Goal: Task Accomplishment & Management: Use online tool/utility

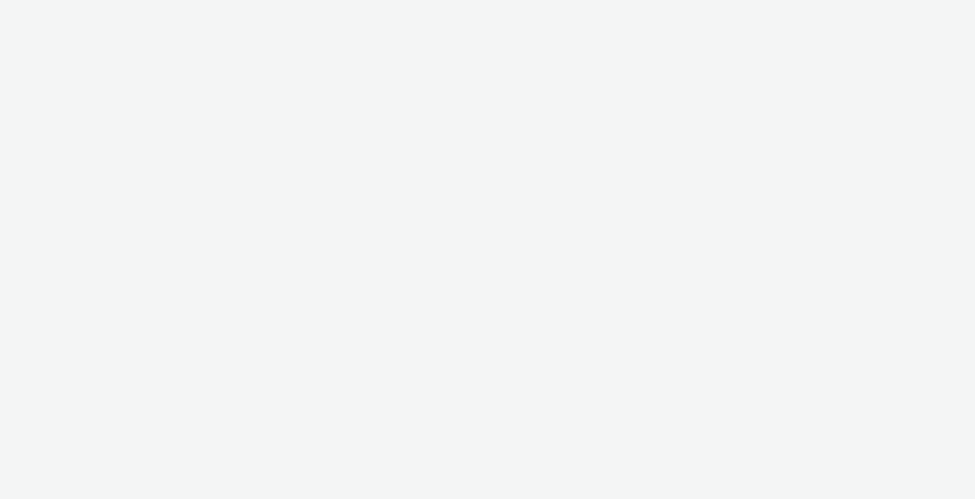
select select "10bae079-8a11-4fca-8b47-9e5fc357b551"
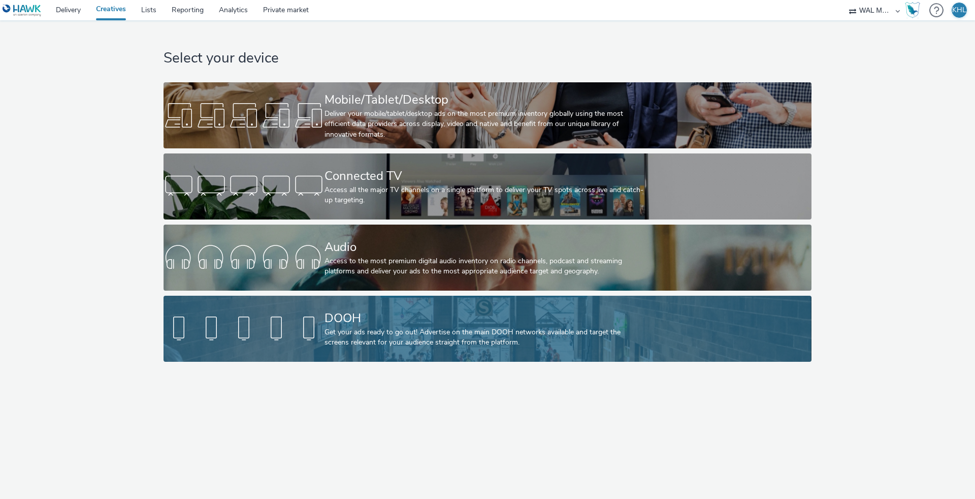
click at [338, 320] on div "DOOH" at bounding box center [486, 318] width 322 height 18
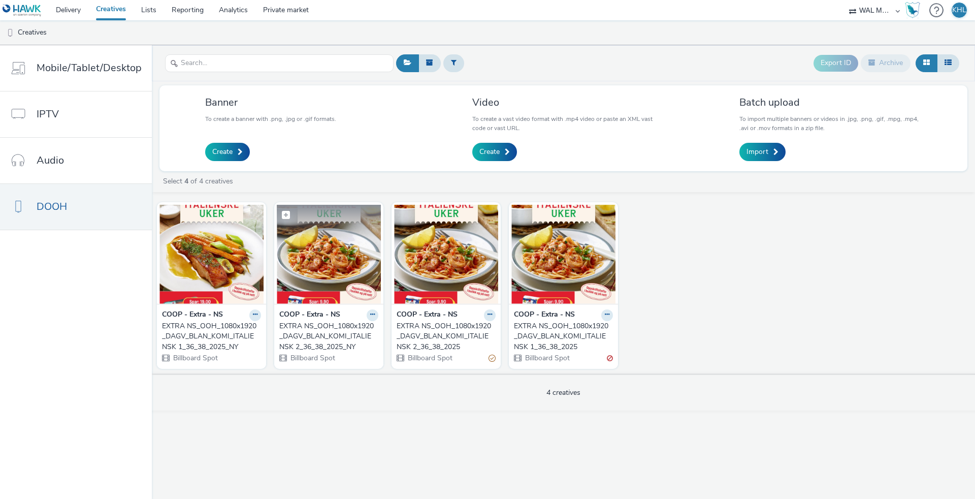
click at [306, 275] on img at bounding box center [329, 254] width 104 height 99
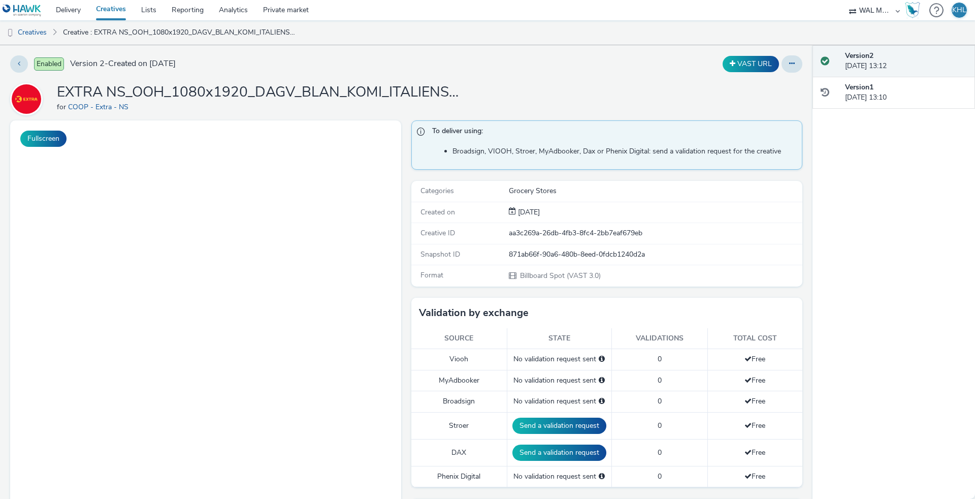
scroll to position [5, 0]
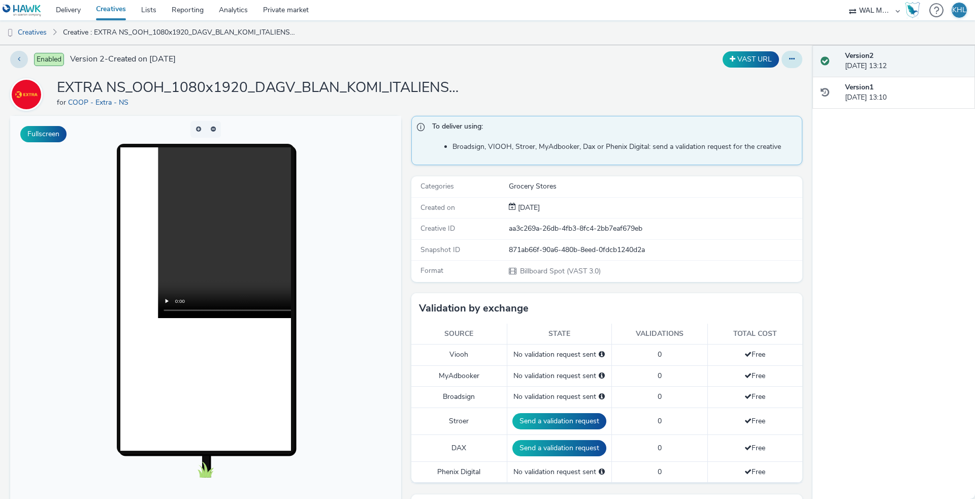
click at [793, 56] on icon at bounding box center [792, 58] width 6 height 7
click at [774, 78] on link "Edit" at bounding box center [764, 80] width 76 height 20
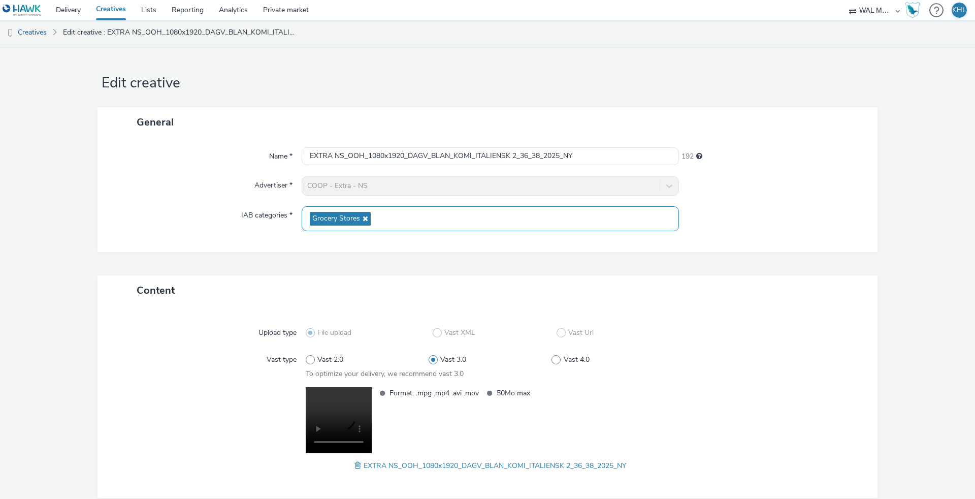
click at [366, 218] on icon at bounding box center [364, 218] width 8 height 7
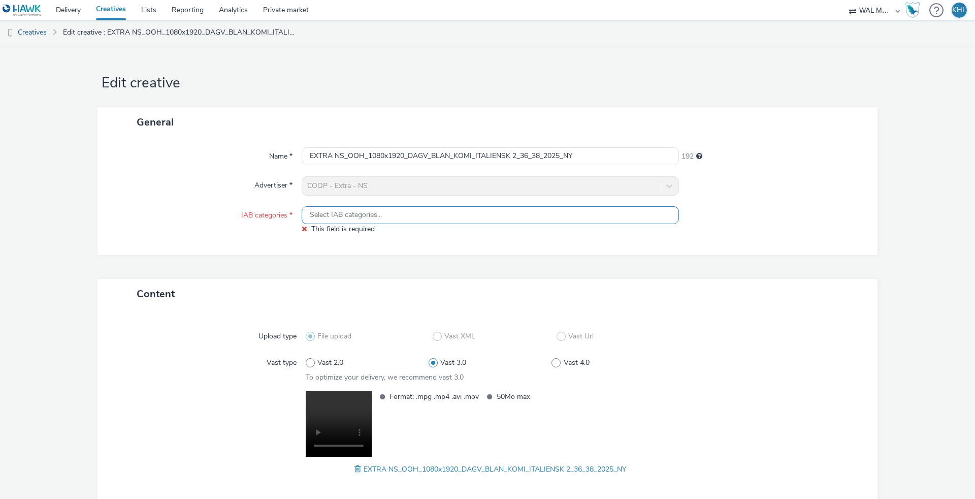
click at [349, 220] on div "Select IAB categories..." at bounding box center [490, 215] width 377 height 18
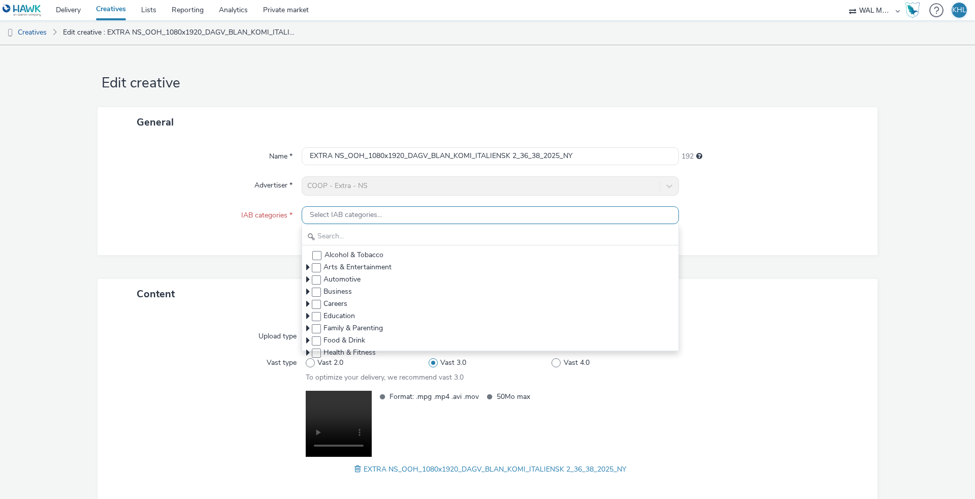
click at [356, 217] on span "Select IAB categories..." at bounding box center [346, 215] width 72 height 9
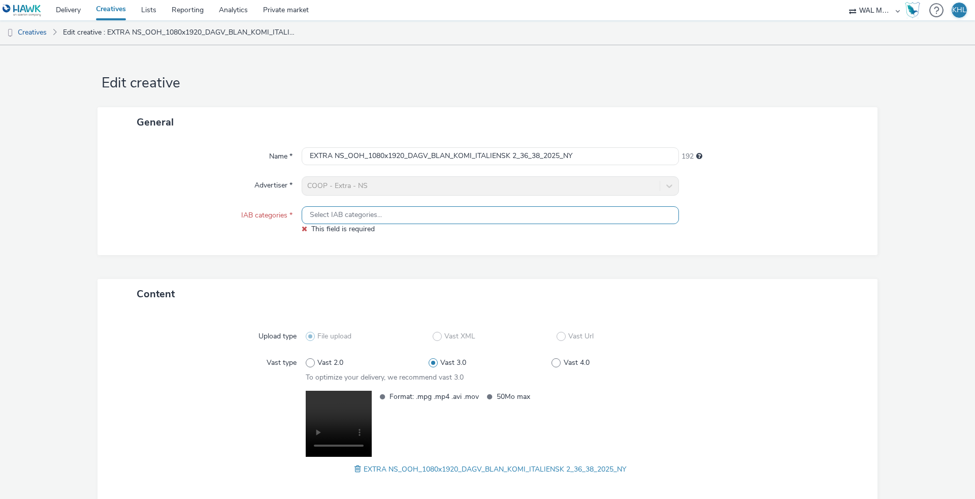
click at [356, 217] on span "Select IAB categories..." at bounding box center [346, 215] width 72 height 9
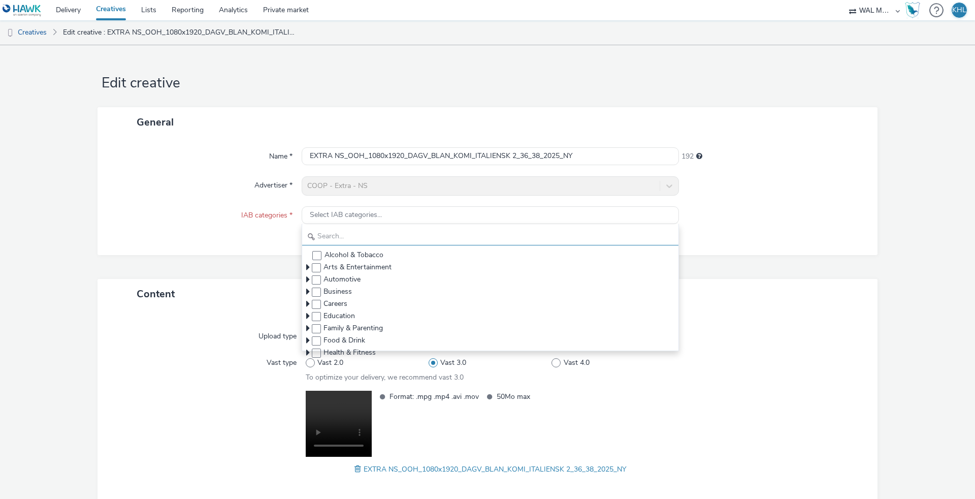
click at [352, 235] on input "text" at bounding box center [490, 237] width 376 height 18
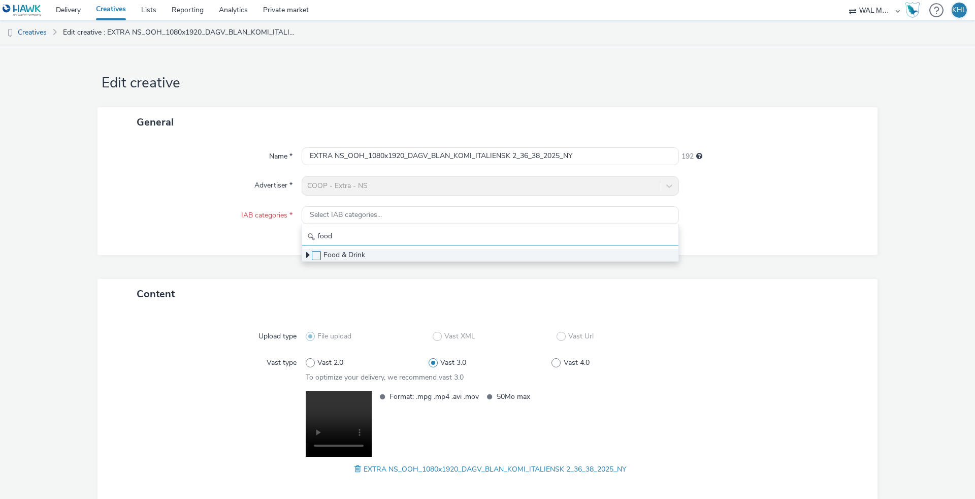
type input "food"
click at [318, 255] on span at bounding box center [316, 255] width 9 height 9
checkbox input "true"
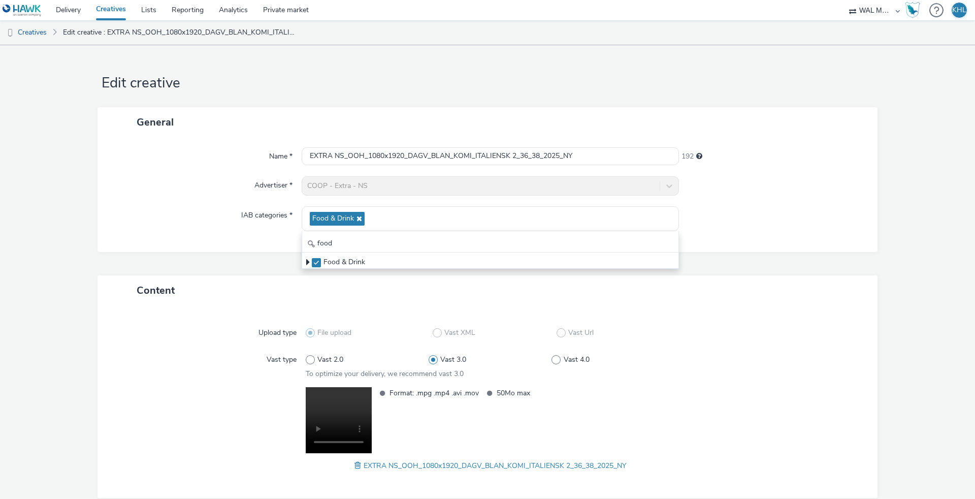
click at [214, 308] on div "Upload type File upload Vast XML Vast Url Vast type Vast 2.0 Vast 3.0 Vast 4.0 …" at bounding box center [488, 401] width 780 height 193
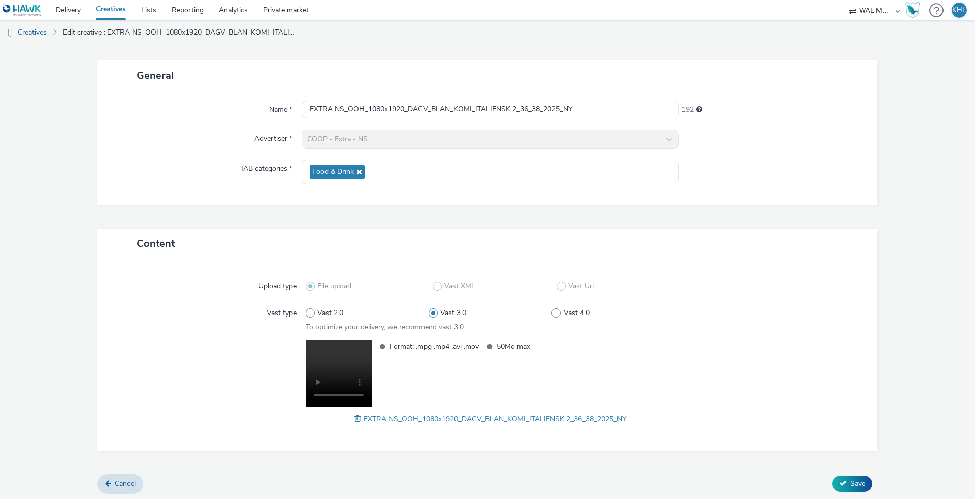
scroll to position [45, 0]
click at [858, 480] on span "Save" at bounding box center [857, 485] width 15 height 10
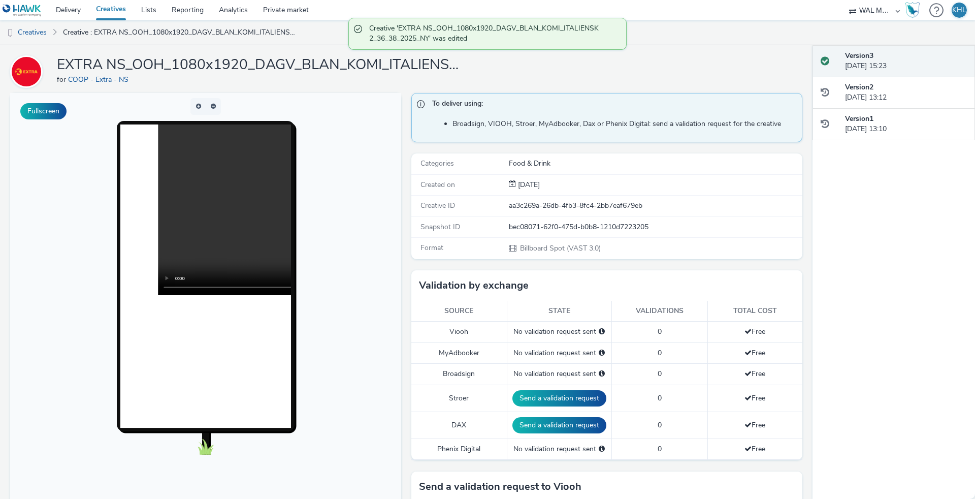
scroll to position [177, 0]
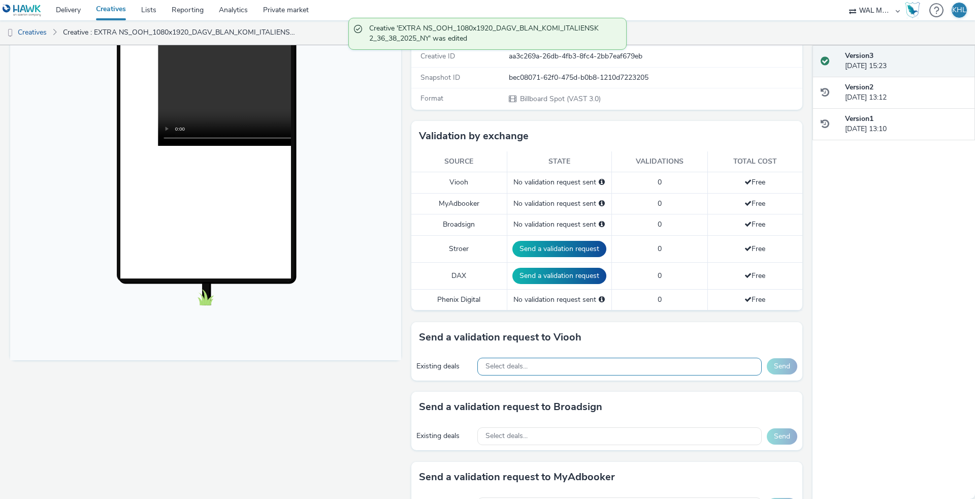
click at [530, 359] on div "Select deals..." at bounding box center [620, 367] width 285 height 18
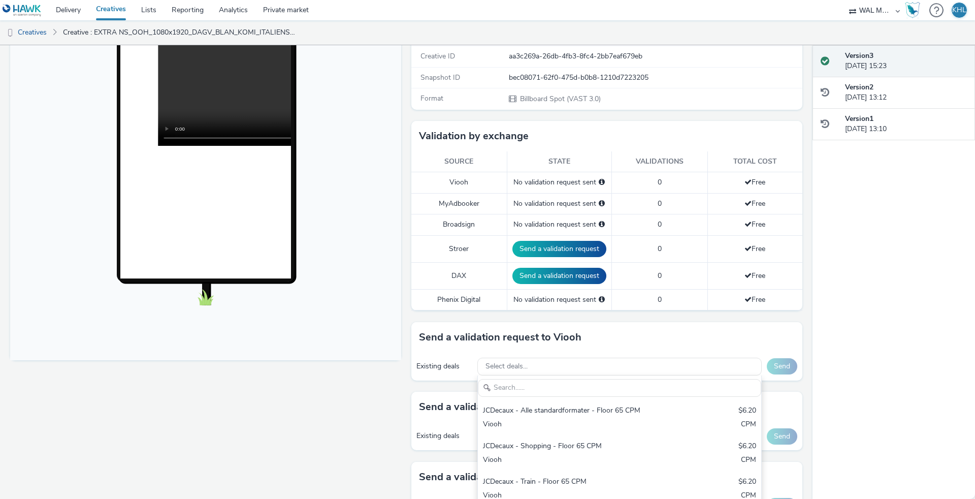
scroll to position [189, 0]
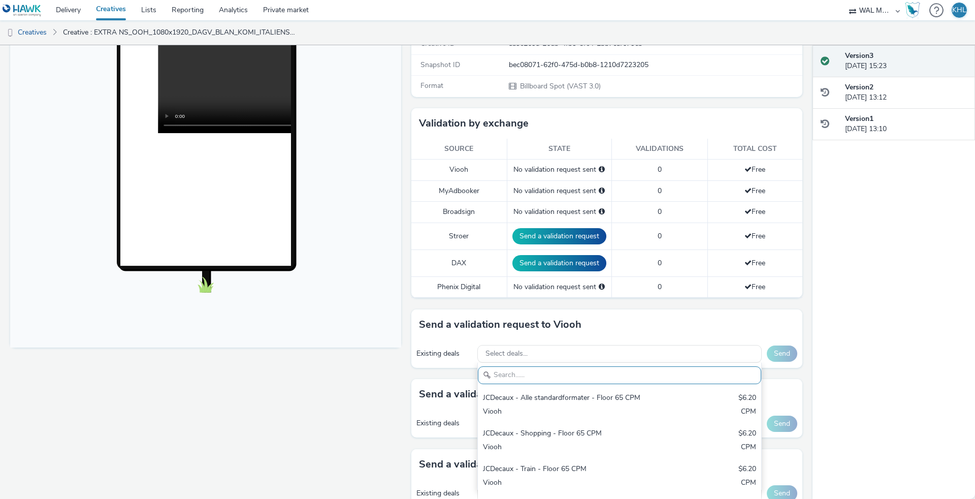
click at [356, 399] on div "Fullscreen" at bounding box center [208, 365] width 396 height 868
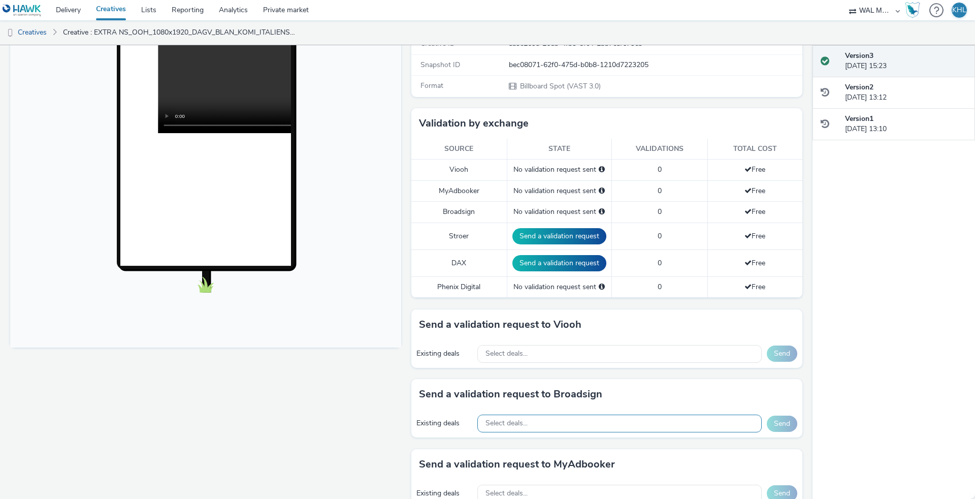
click at [600, 417] on div "Select deals..." at bounding box center [620, 424] width 285 height 18
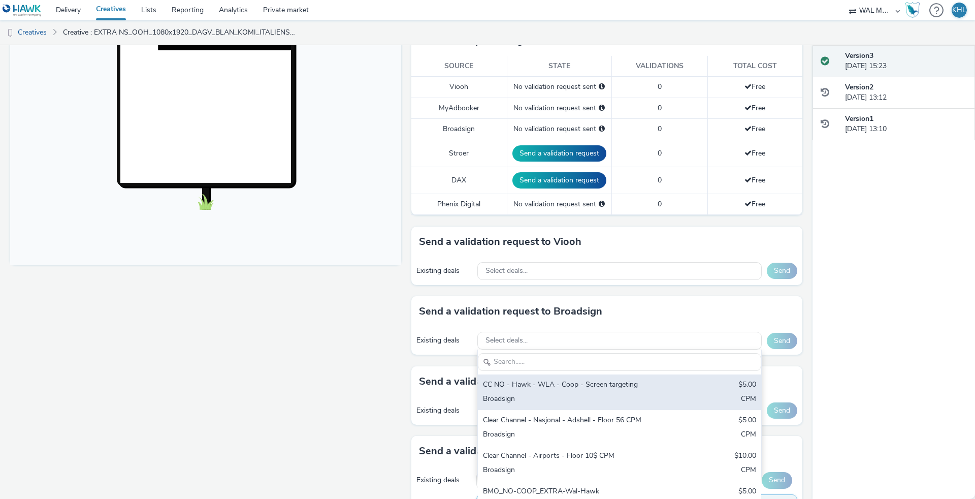
scroll to position [273, 0]
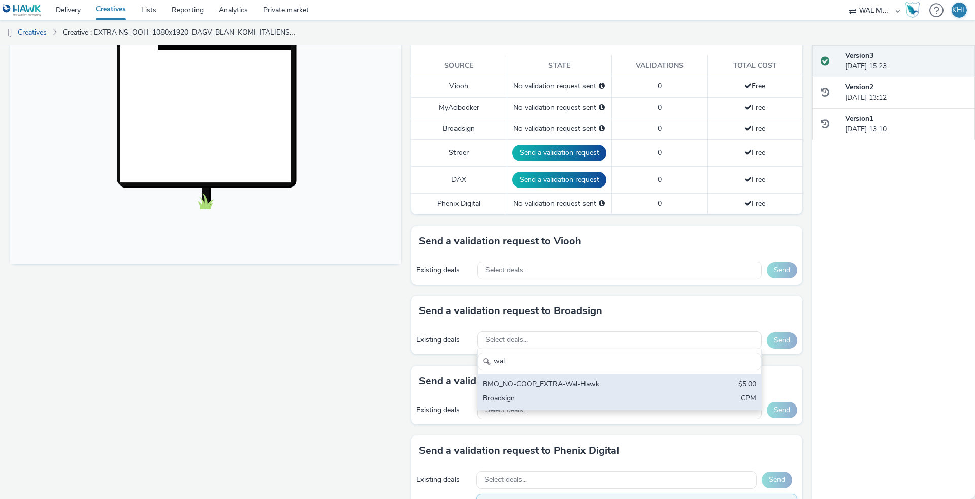
type input "wal"
click at [570, 385] on div "BMO_NO-COOP_EXTRA-Wal-Hawk" at bounding box center [573, 385] width 180 height 12
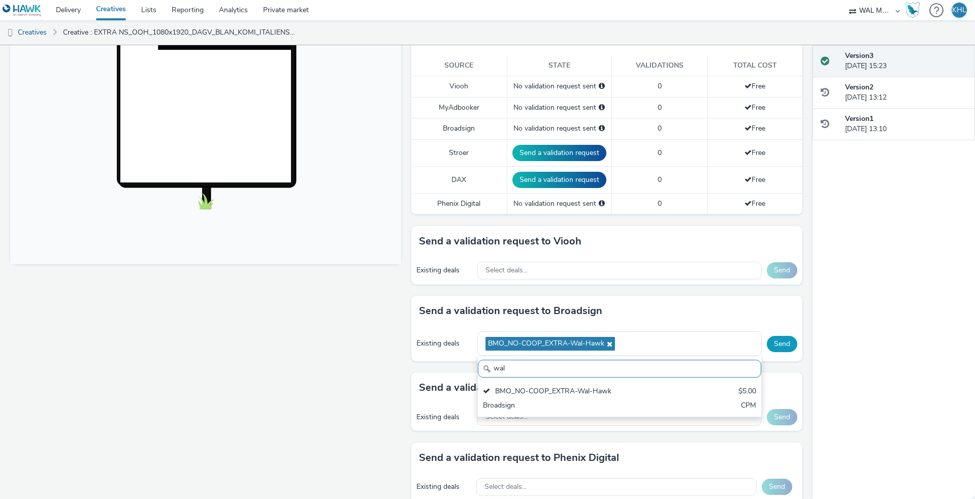
click at [783, 336] on button "Send" at bounding box center [782, 344] width 30 height 16
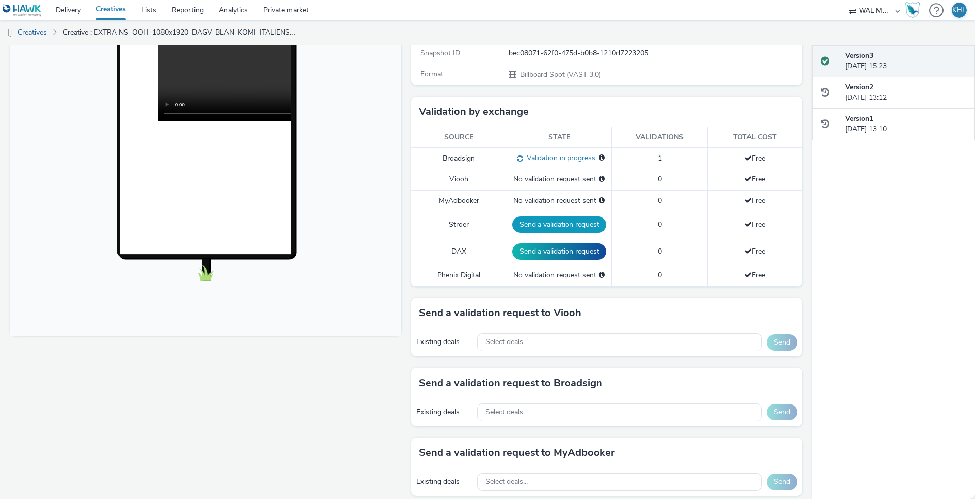
scroll to position [210, 0]
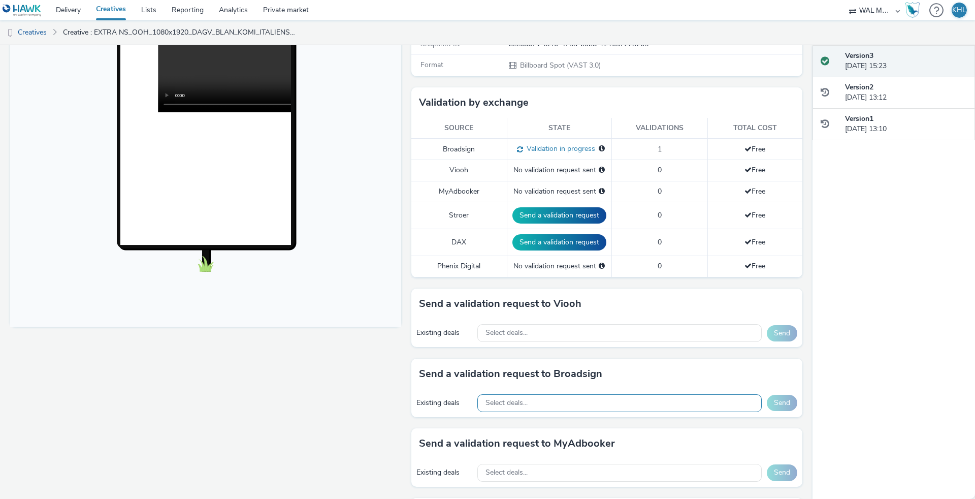
click at [553, 405] on div "Select deals..." at bounding box center [620, 403] width 285 height 18
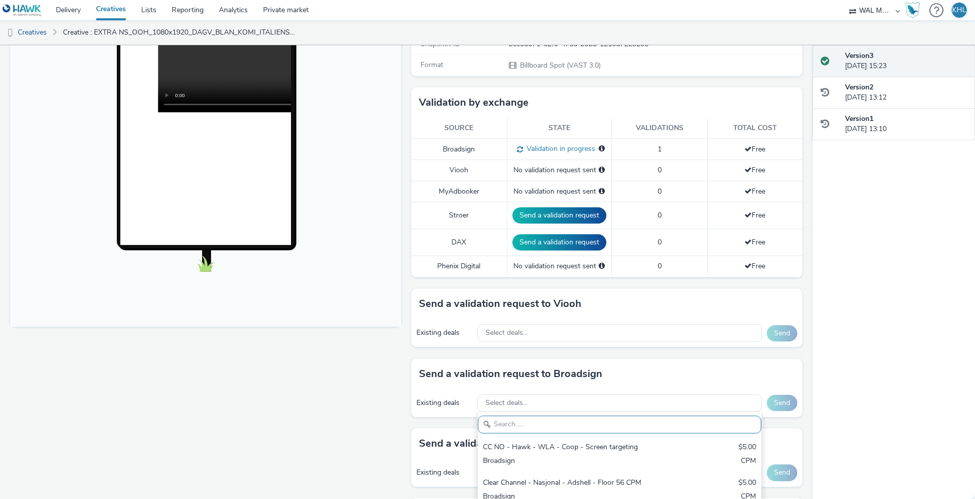
click at [309, 418] on div "Fullscreen" at bounding box center [208, 344] width 396 height 868
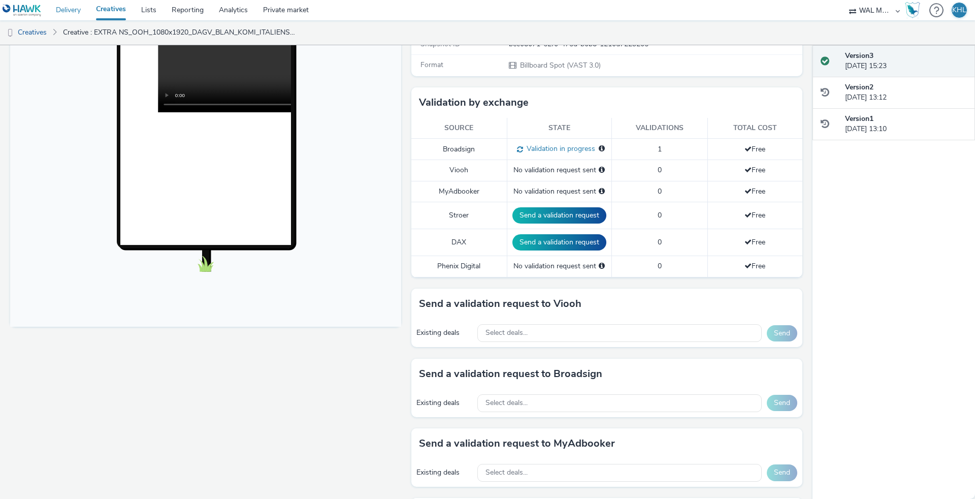
click at [74, 12] on link "Delivery" at bounding box center [68, 10] width 40 height 20
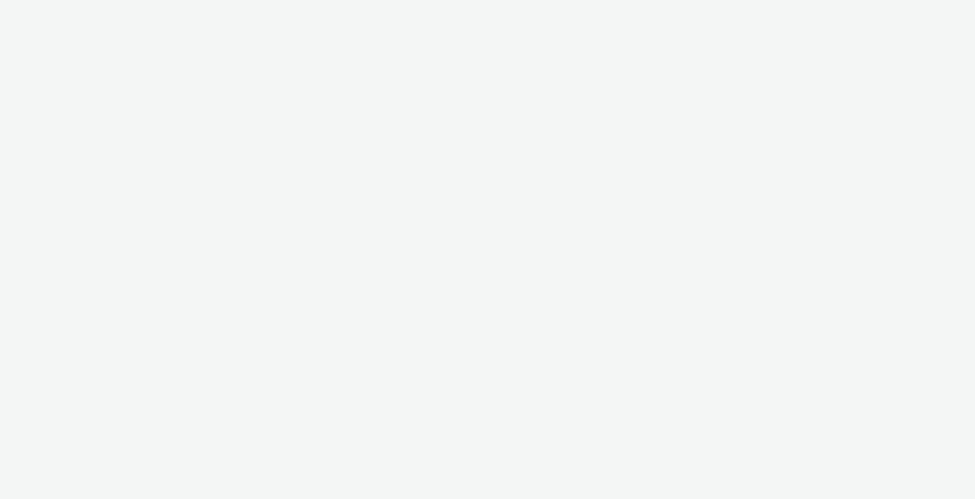
select select "10bae079-8a11-4fca-8b47-9e5fc357b551"
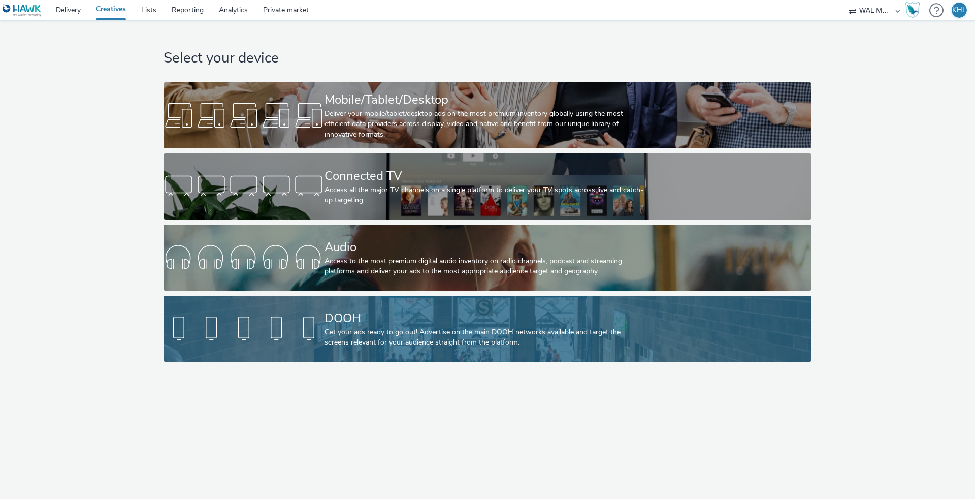
click at [422, 355] on div "DOOH Get your ads ready to go out! Advertise on the main DOOH networks availabl…" at bounding box center [486, 329] width 322 height 66
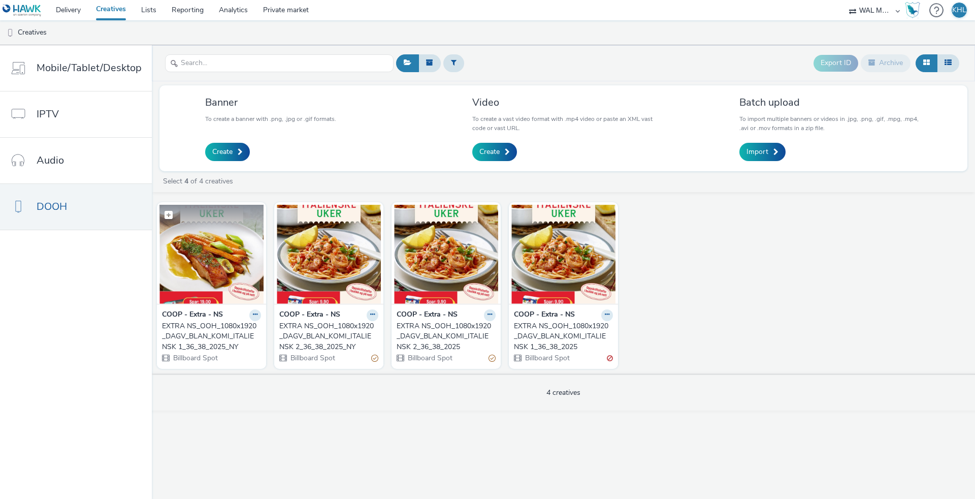
click at [227, 275] on img at bounding box center [212, 254] width 104 height 99
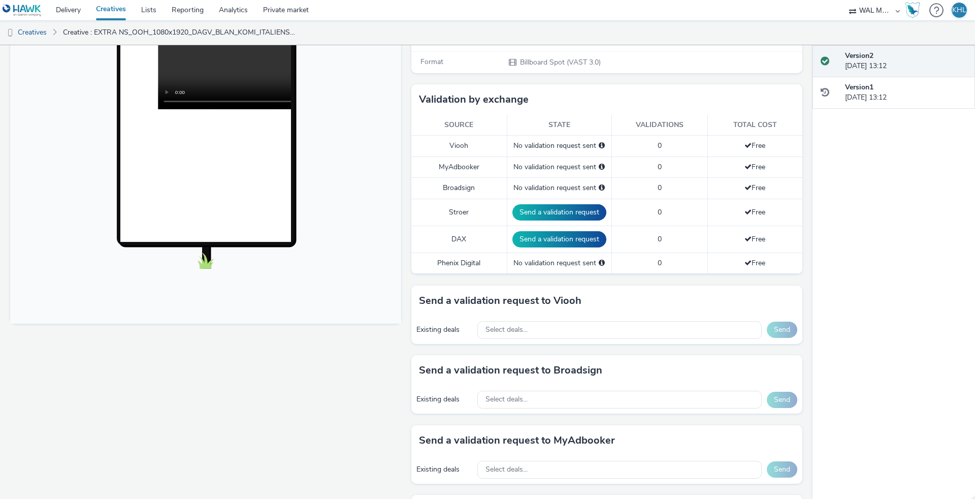
scroll to position [248, 0]
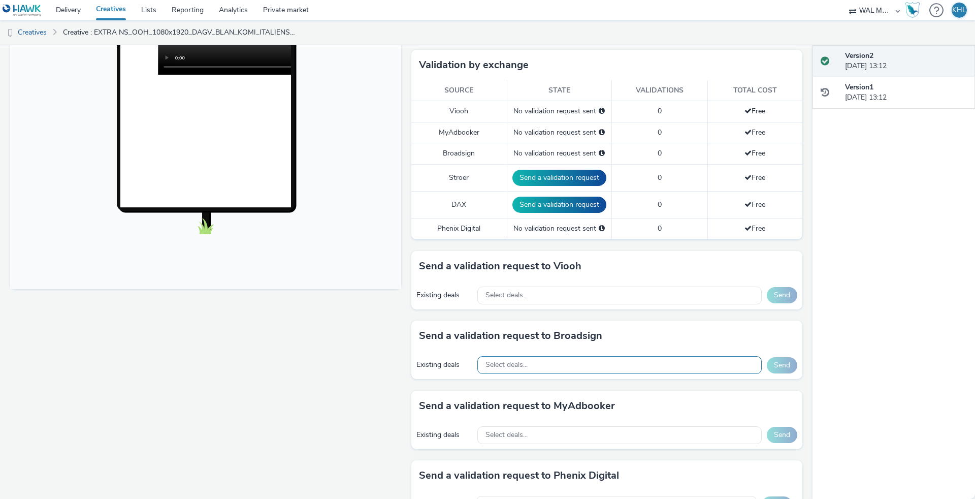
click at [565, 358] on div "Select deals..." at bounding box center [620, 365] width 285 height 18
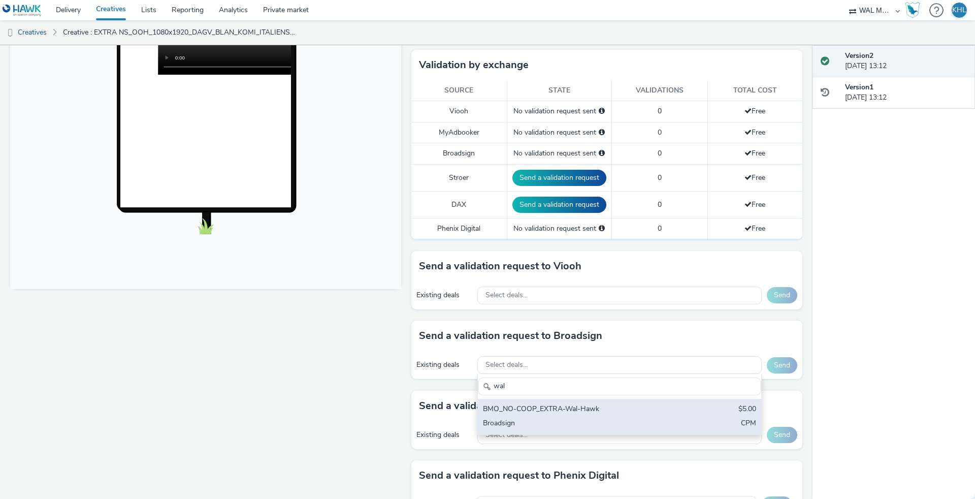
type input "wal"
click at [544, 407] on div "BMO_NO-COOP_EXTRA-Wal-Hawk" at bounding box center [573, 410] width 180 height 12
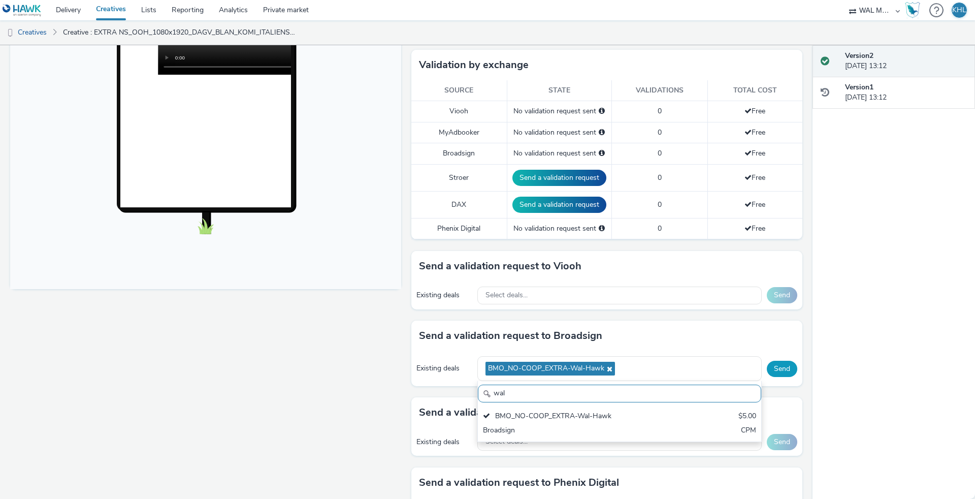
click at [789, 368] on button "Send" at bounding box center [782, 369] width 30 height 16
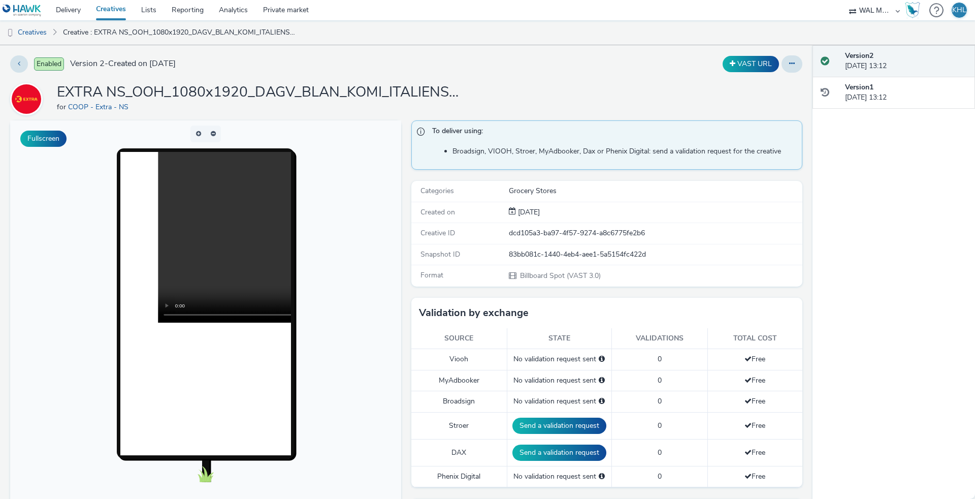
scroll to position [0, 0]
click at [756, 63] on button "VAST URL" at bounding box center [751, 64] width 56 height 16
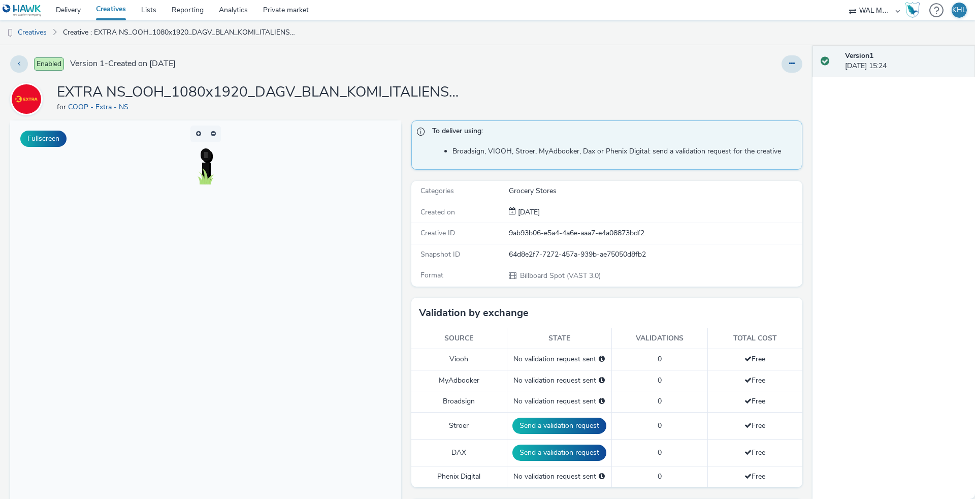
click at [860, 68] on div "Version 1 02 September 2025, 15:24" at bounding box center [906, 61] width 122 height 21
click at [107, 37] on link "Creative : EXTRA NS_OOH_1080x1920_DAGV_BLAN_KOMI_ITALIENSK 1_36_38_2025_NY (VAS…" at bounding box center [180, 32] width 244 height 24
click at [46, 29] on link "Creatives" at bounding box center [26, 32] width 52 height 24
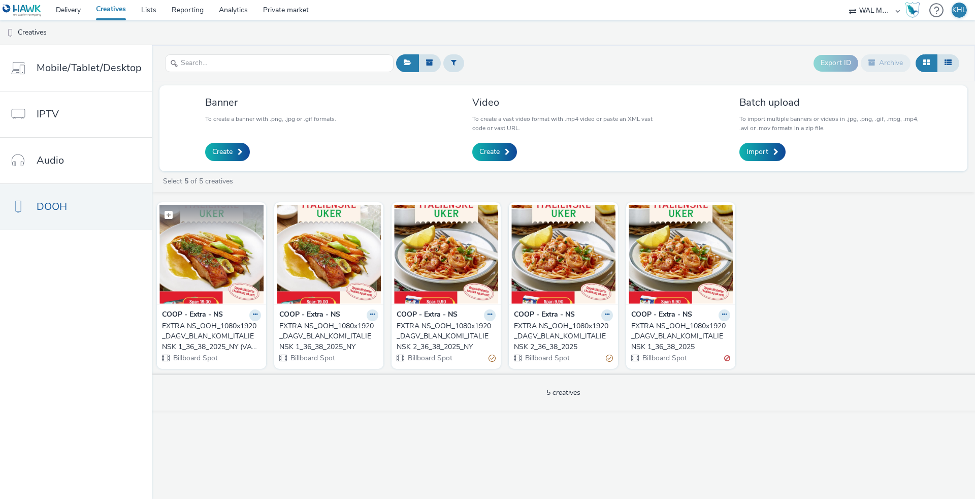
click at [240, 269] on img at bounding box center [212, 254] width 104 height 99
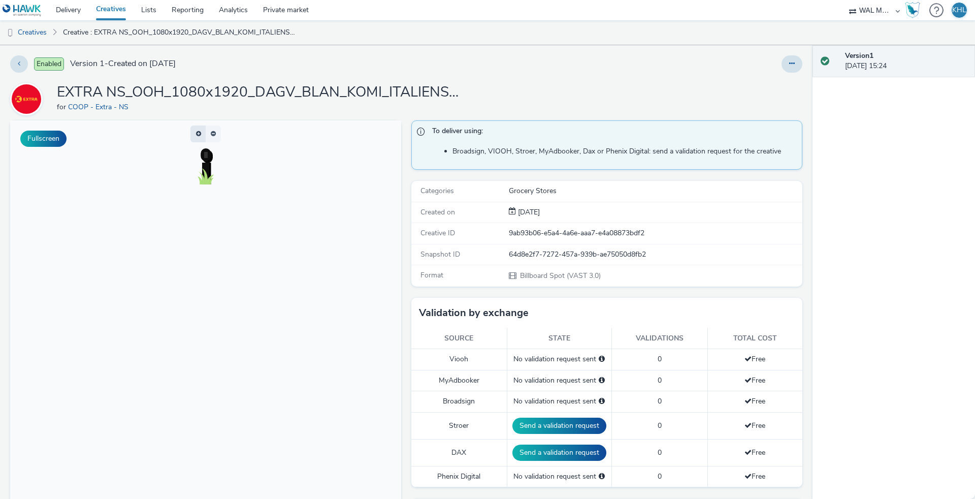
click at [204, 134] on button "button" at bounding box center [198, 133] width 15 height 17
click at [216, 132] on button "button" at bounding box center [213, 133] width 15 height 17
click at [203, 135] on button "button" at bounding box center [198, 133] width 15 height 17
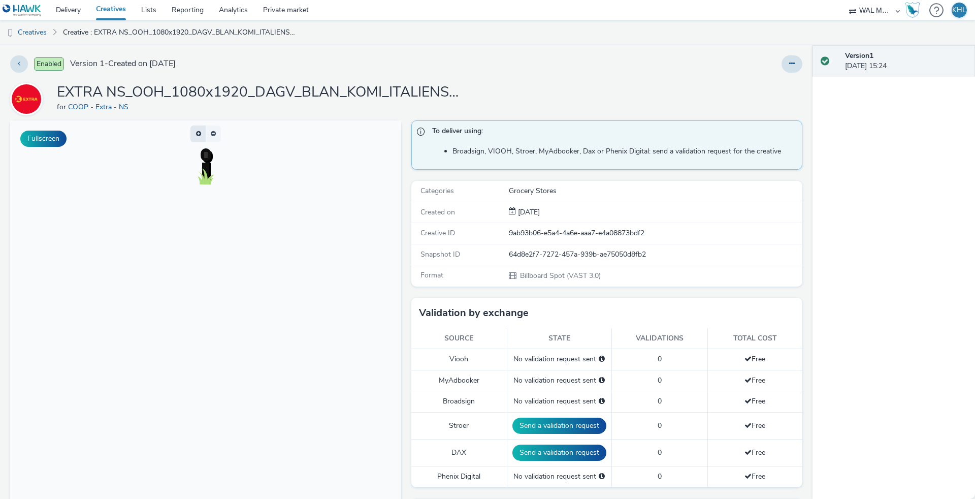
click at [201, 136] on span "button" at bounding box center [201, 136] width 0 height 0
click at [203, 135] on button "button" at bounding box center [198, 133] width 15 height 17
click at [201, 135] on span "button" at bounding box center [198, 134] width 5 height 6
click at [203, 135] on button "button" at bounding box center [198, 133] width 15 height 17
click at [201, 136] on span "button" at bounding box center [198, 134] width 5 height 6
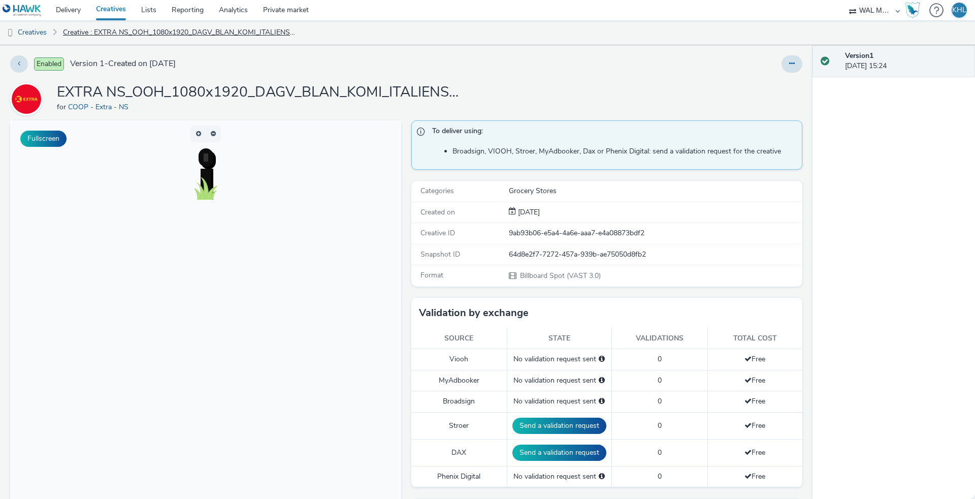
scroll to position [1, 0]
click at [122, 7] on link "Creatives" at bounding box center [110, 10] width 45 height 20
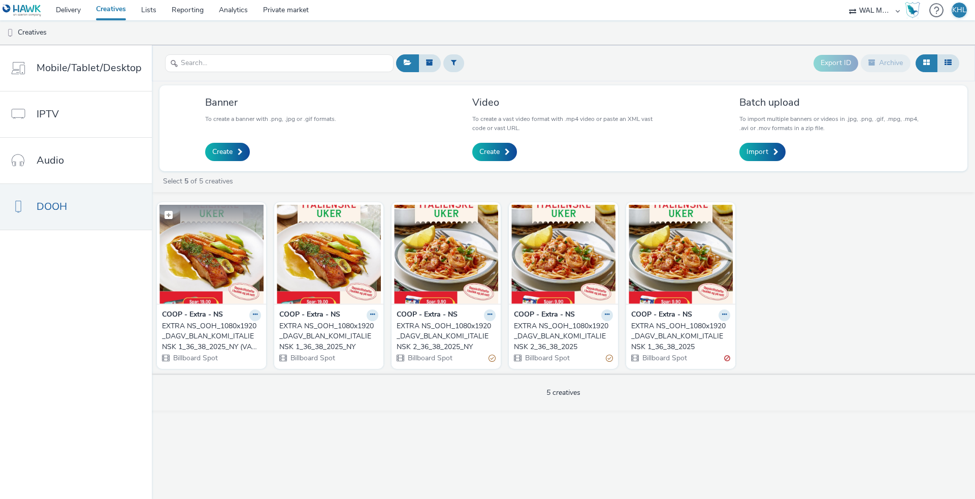
click at [217, 277] on img at bounding box center [212, 254] width 104 height 99
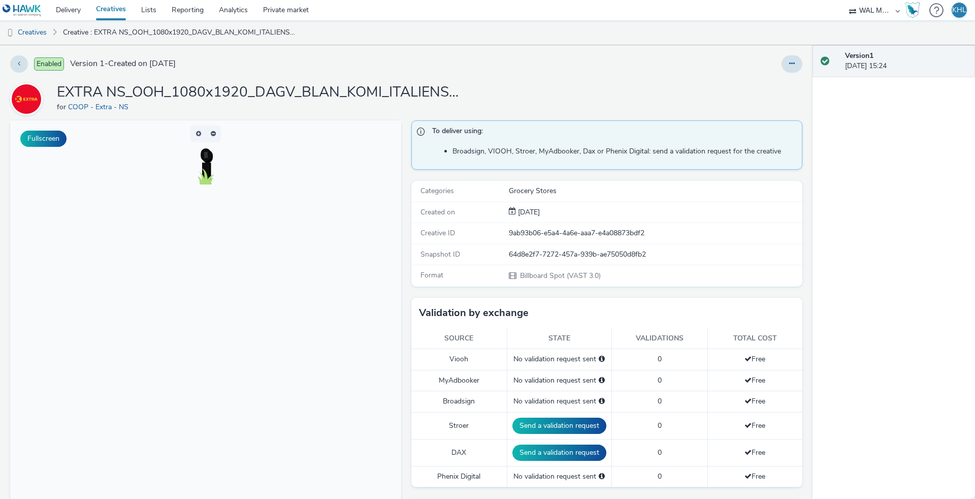
click at [117, 17] on link "Creatives" at bounding box center [110, 10] width 45 height 20
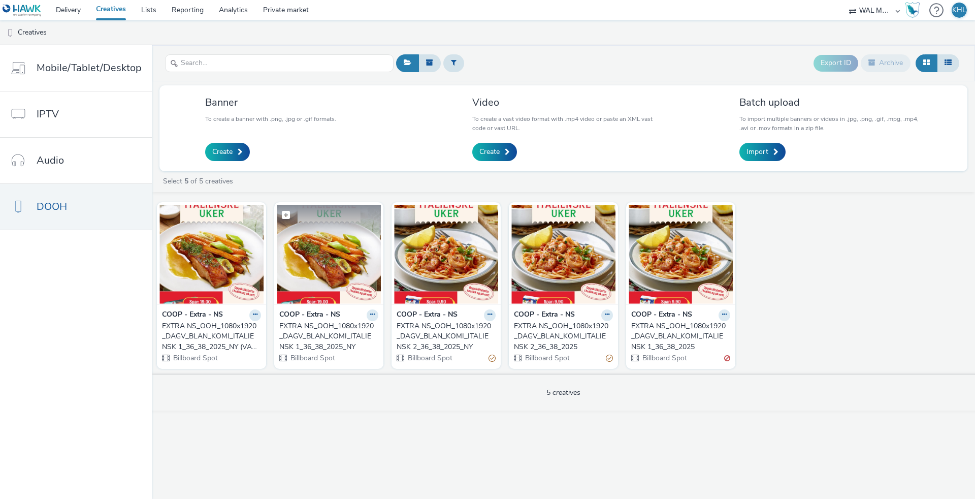
click at [343, 277] on img at bounding box center [329, 254] width 104 height 99
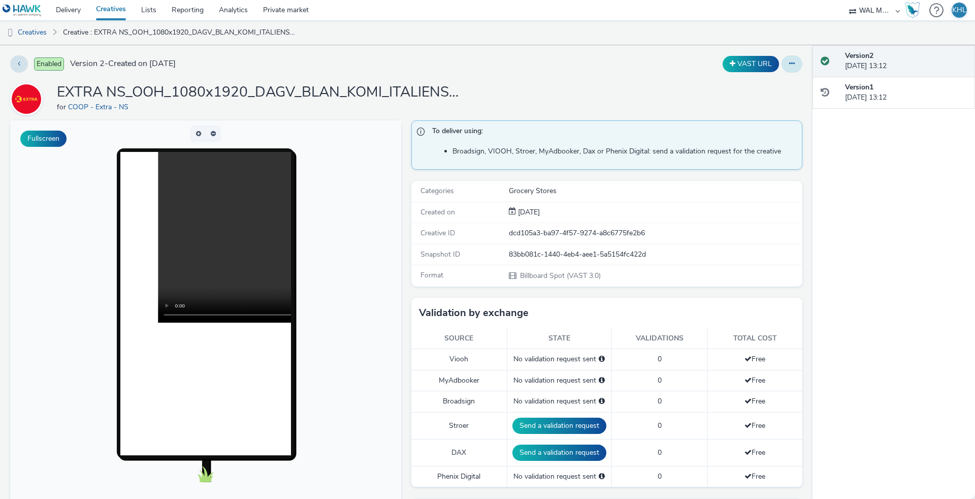
click at [795, 63] on button at bounding box center [792, 63] width 21 height 17
click at [767, 83] on link "Edit" at bounding box center [764, 84] width 76 height 20
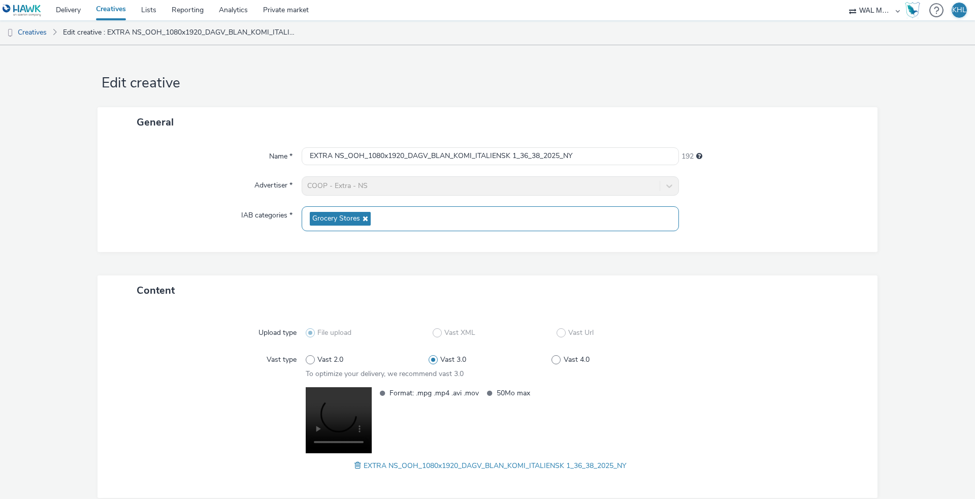
click at [368, 218] on span "Grocery Stores" at bounding box center [340, 219] width 61 height 14
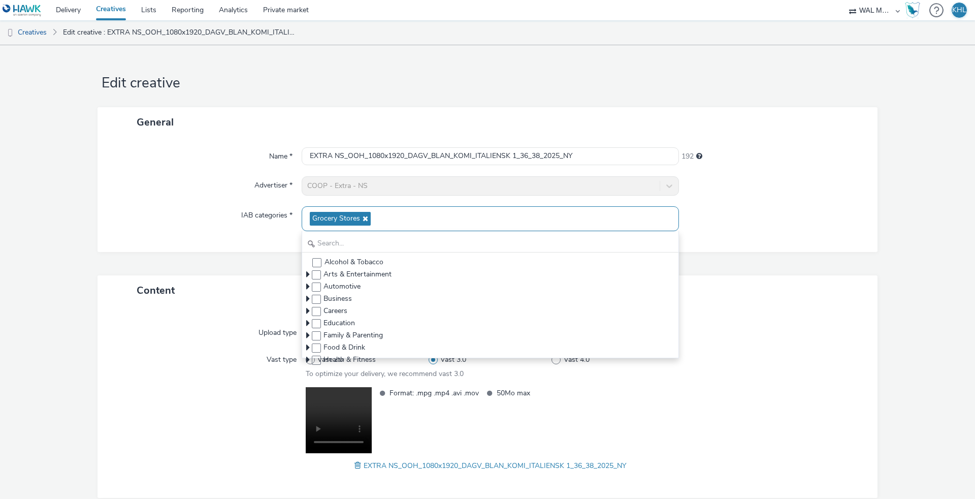
click at [365, 220] on icon at bounding box center [364, 218] width 8 height 7
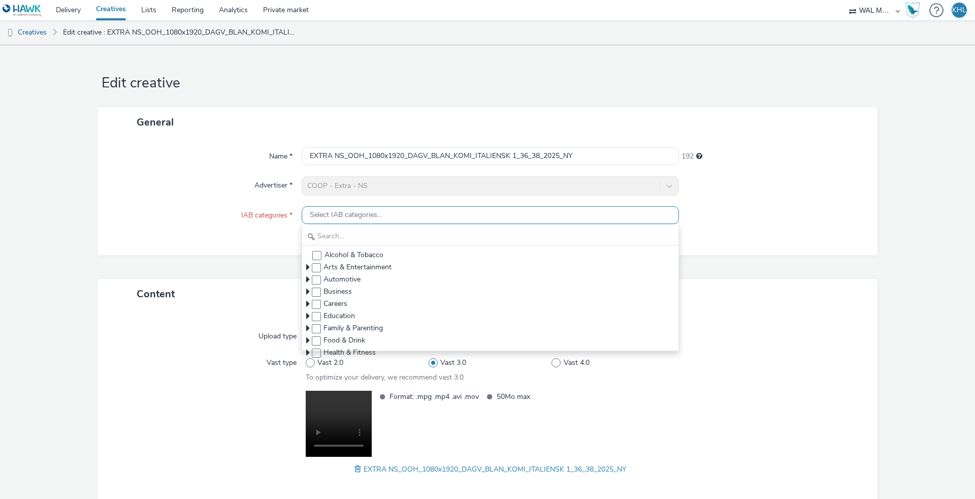
click at [355, 216] on span "Select IAB categories..." at bounding box center [346, 215] width 72 height 9
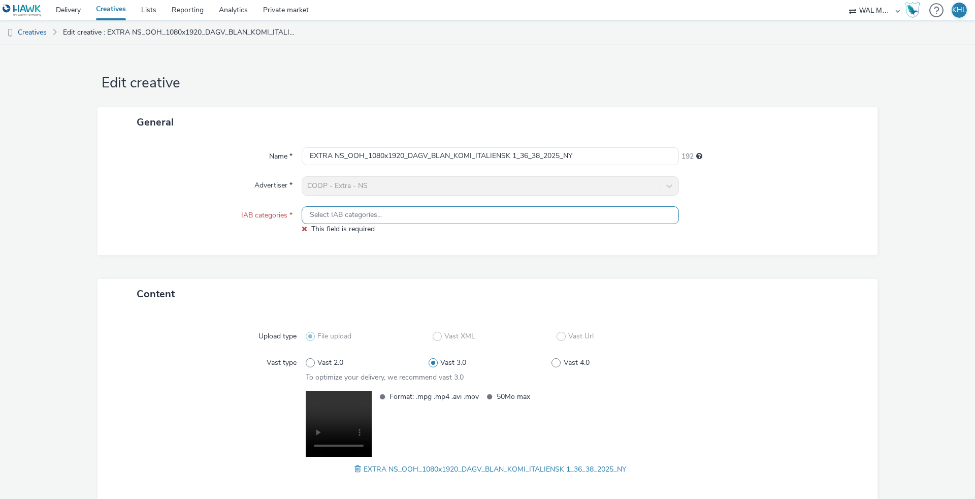
click at [355, 216] on span "Select IAB categories..." at bounding box center [346, 215] width 72 height 9
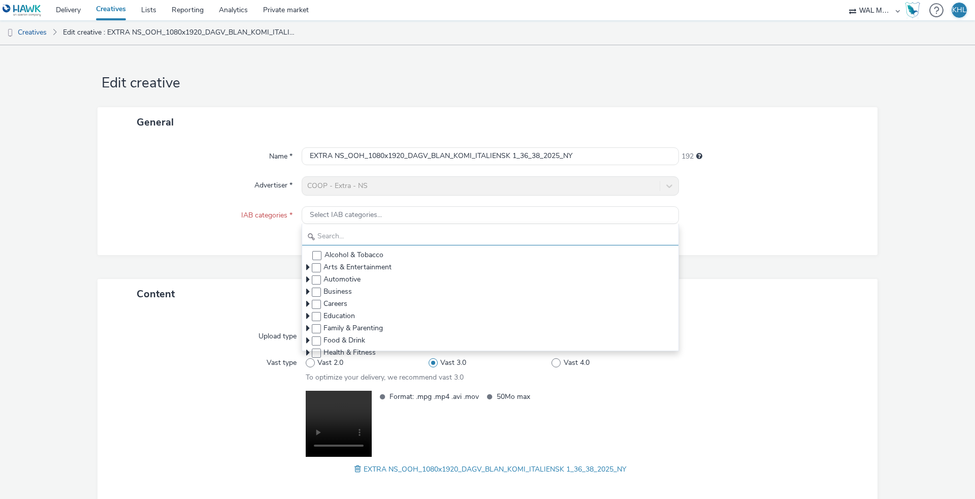
click at [350, 242] on input "text" at bounding box center [490, 237] width 376 height 18
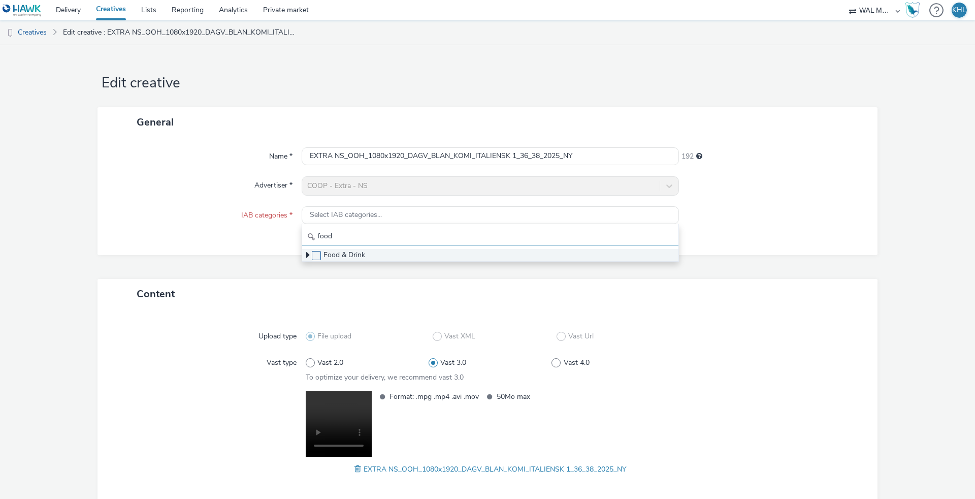
type input "food"
click at [319, 255] on span at bounding box center [316, 255] width 9 height 9
checkbox input "true"
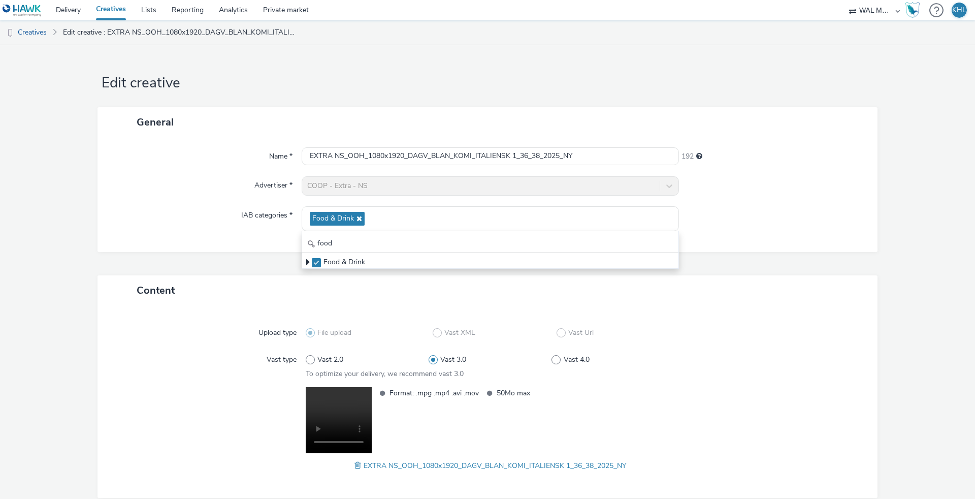
click at [252, 272] on div "General Name * EXTRA NS_OOH_1080x1920_DAGV_BLAN_KOMI_ITALIENSK 1_36_38_2025_NY …" at bounding box center [488, 191] width 780 height 168
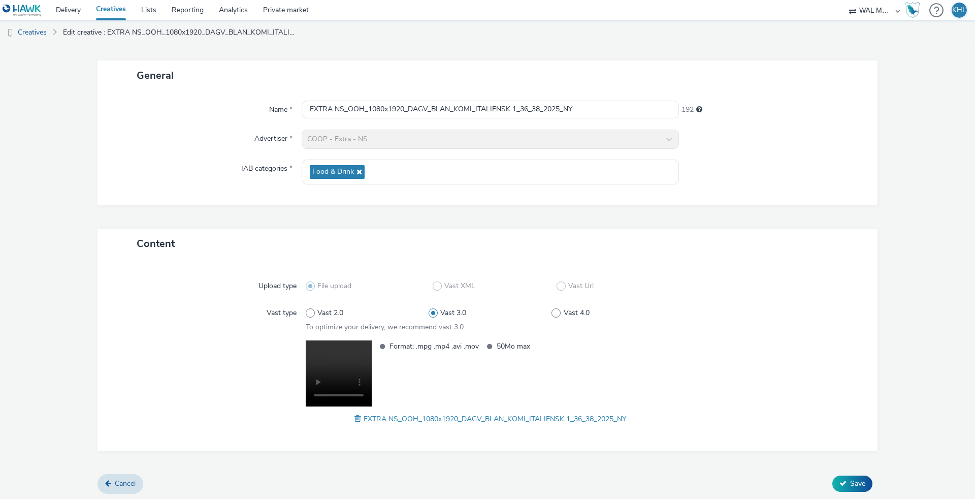
scroll to position [45, 0]
click at [846, 484] on button "Save" at bounding box center [853, 485] width 40 height 16
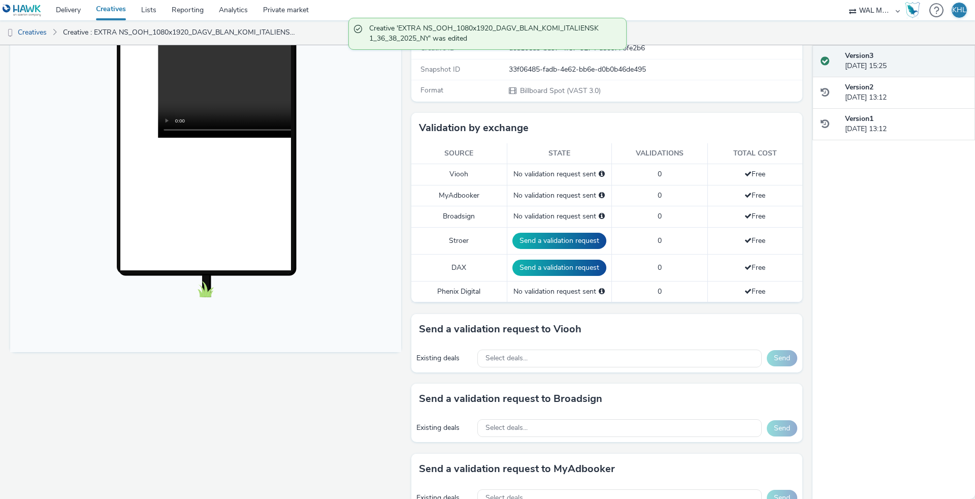
scroll to position [197, 0]
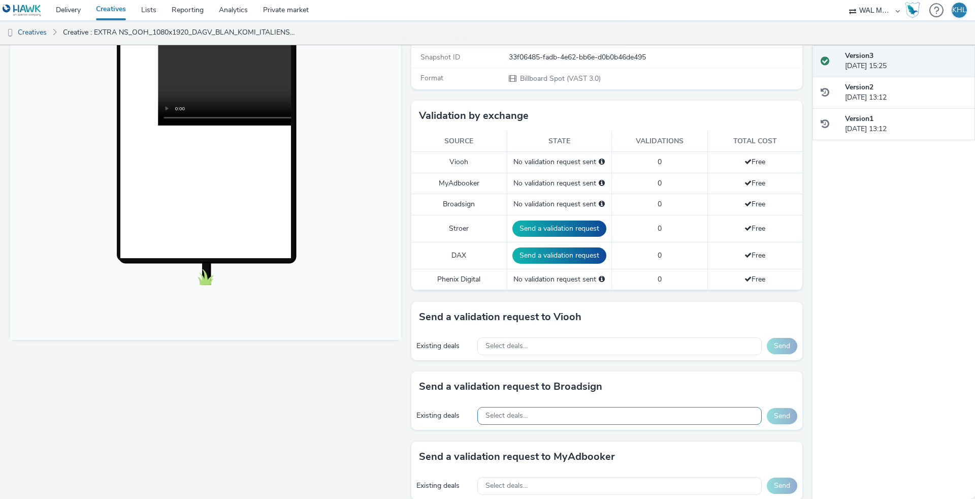
drag, startPoint x: 536, startPoint y: 415, endPoint x: 539, endPoint y: 408, distance: 6.9
click at [536, 413] on div "Select deals..." at bounding box center [620, 416] width 285 height 18
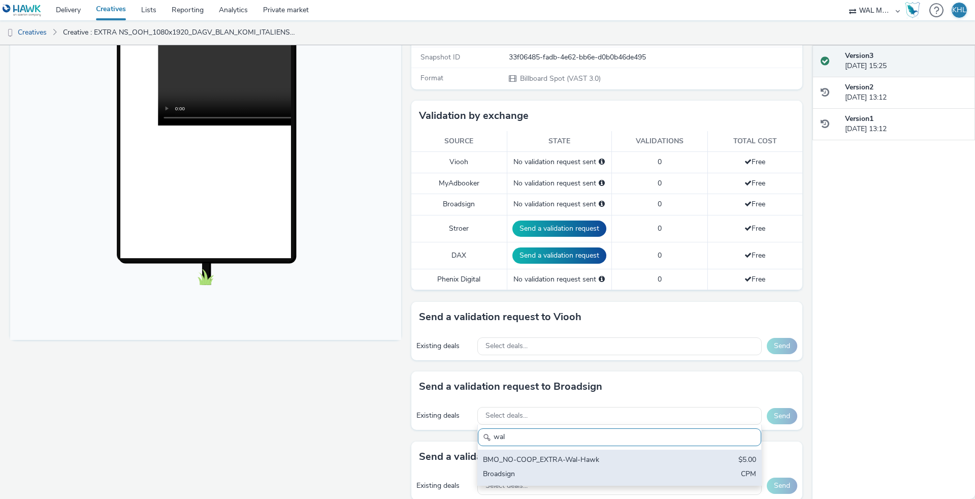
type input "wal"
click at [580, 460] on div "BMO_NO-COOP_EXTRA-Wal-Hawk" at bounding box center [573, 461] width 180 height 12
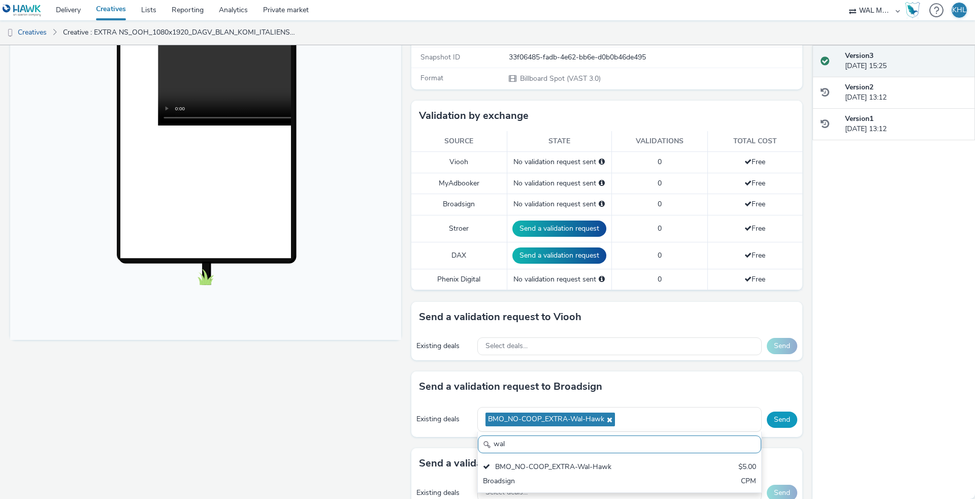
click at [780, 418] on button "Send" at bounding box center [782, 420] width 30 height 16
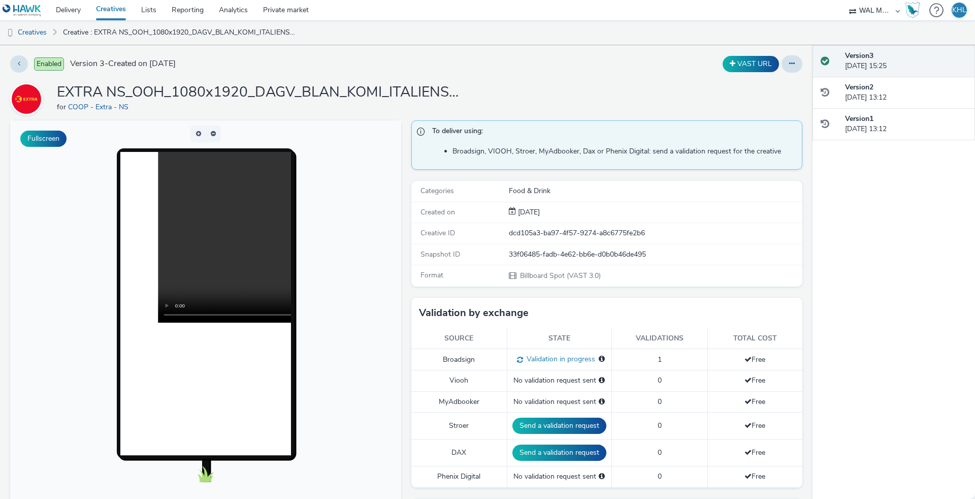
scroll to position [0, 0]
click at [116, 11] on link "Creatives" at bounding box center [110, 10] width 45 height 20
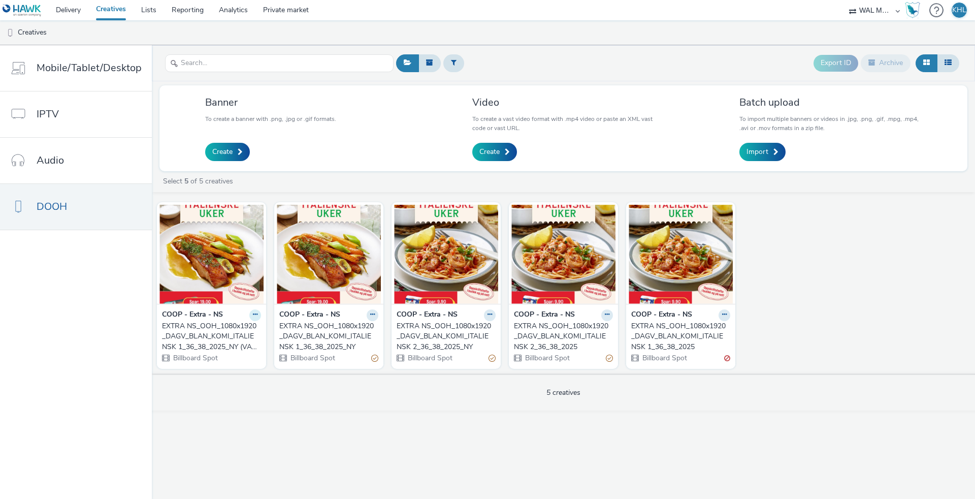
click at [253, 313] on icon at bounding box center [255, 314] width 5 height 6
click at [348, 356] on div "COOP - Extra - NS Edit Duplicate Copy ID Archive EXTRA NS_OOH_1080x1920_DAGV_BL…" at bounding box center [564, 285] width 824 height 176
click at [729, 271] on img at bounding box center [681, 254] width 104 height 99
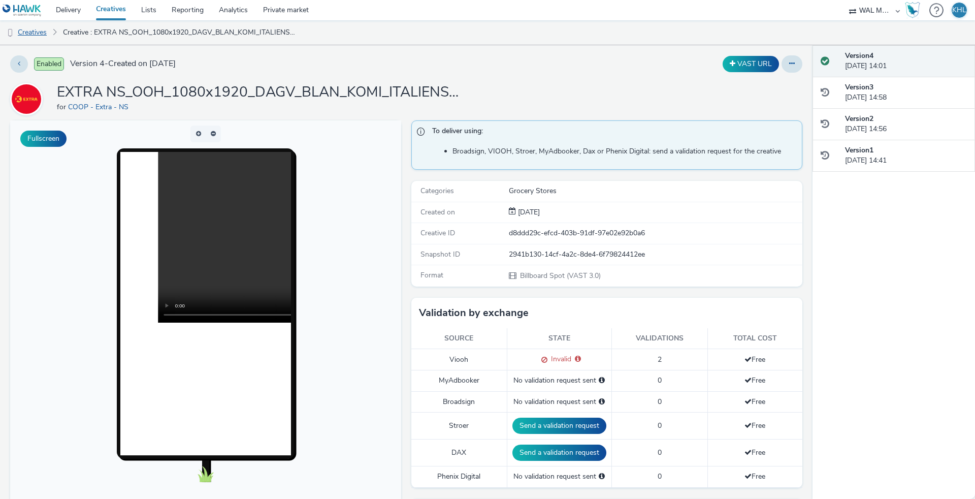
click at [48, 30] on link "Creatives" at bounding box center [26, 32] width 52 height 24
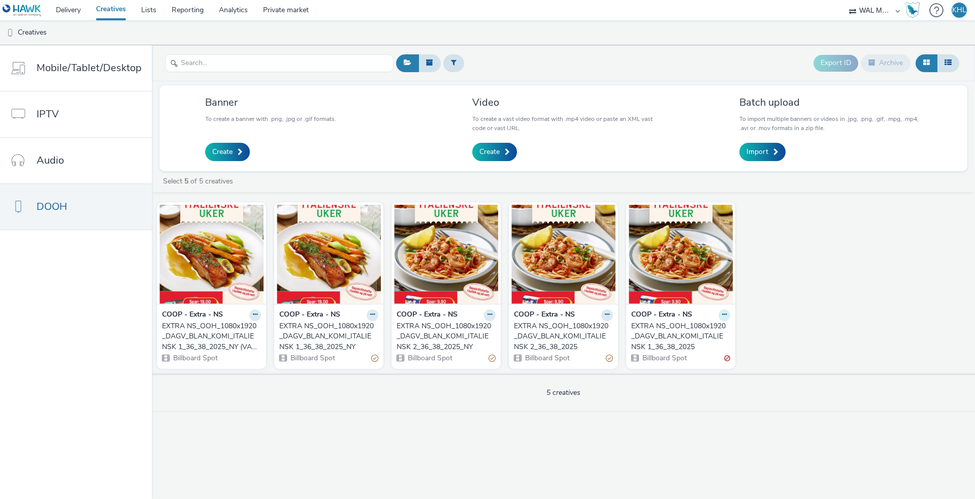
click at [724, 316] on icon at bounding box center [724, 314] width 5 height 6
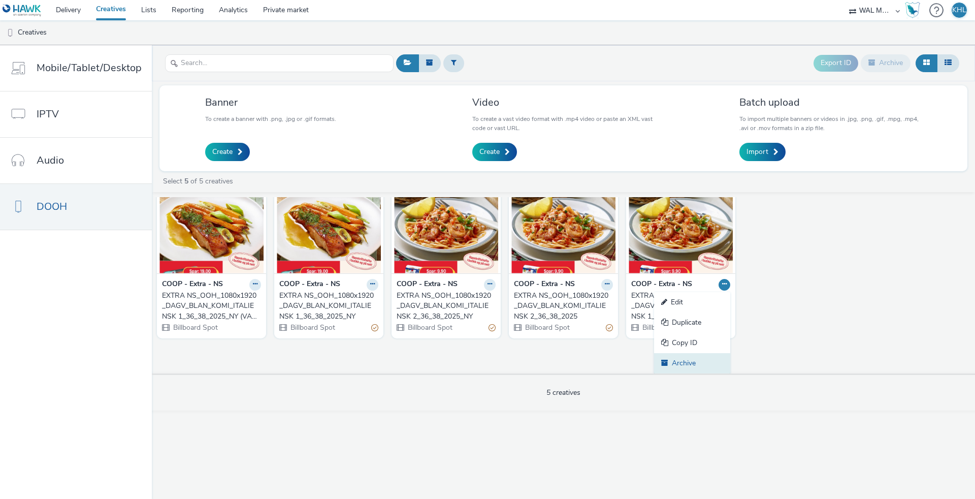
scroll to position [30, 0]
click at [695, 358] on link "Archive" at bounding box center [692, 363] width 76 height 20
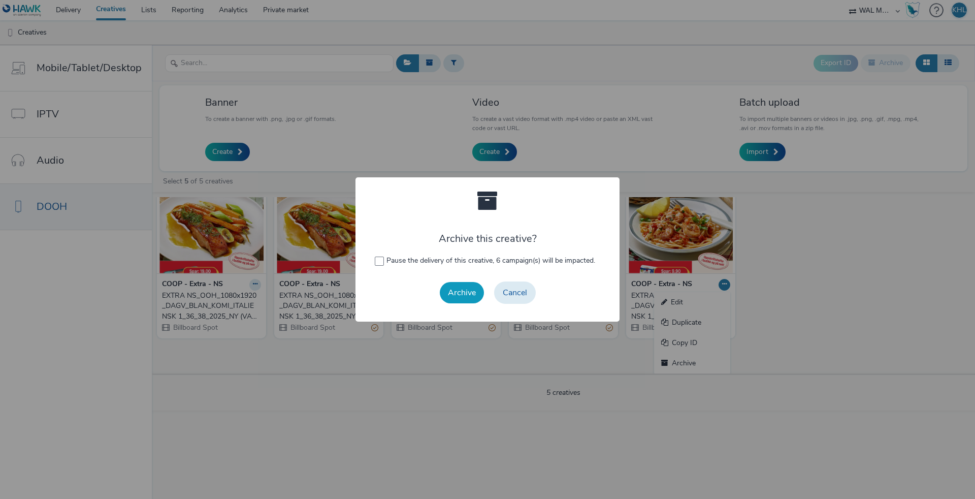
click at [467, 294] on button "Archive" at bounding box center [462, 292] width 44 height 21
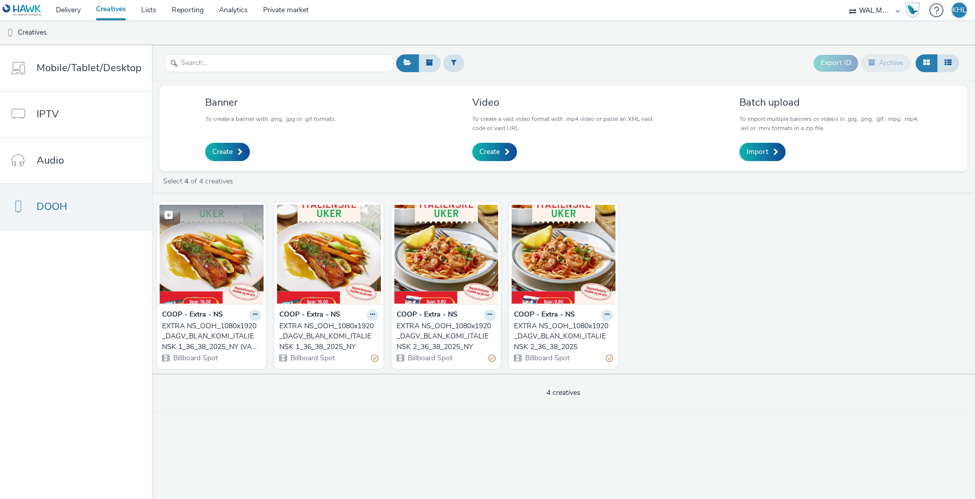
click at [218, 274] on img at bounding box center [212, 254] width 104 height 99
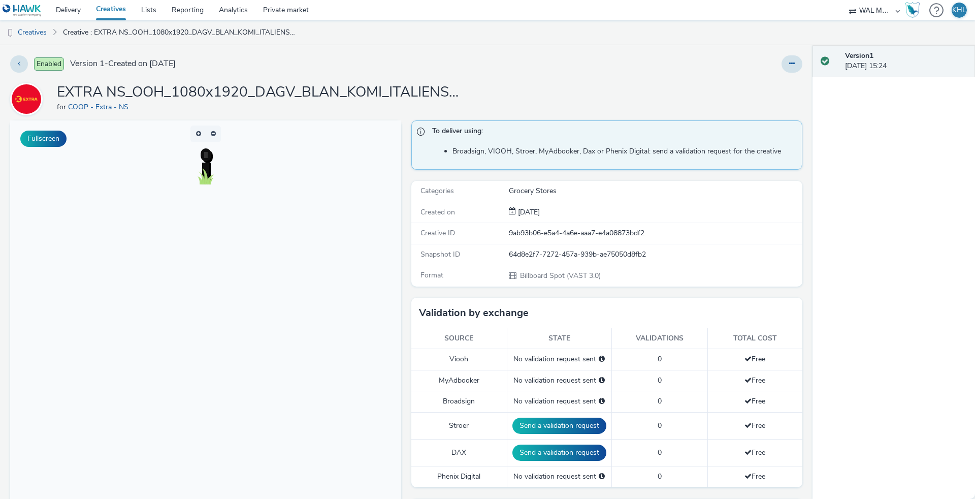
click at [115, 9] on link "Creatives" at bounding box center [110, 10] width 45 height 20
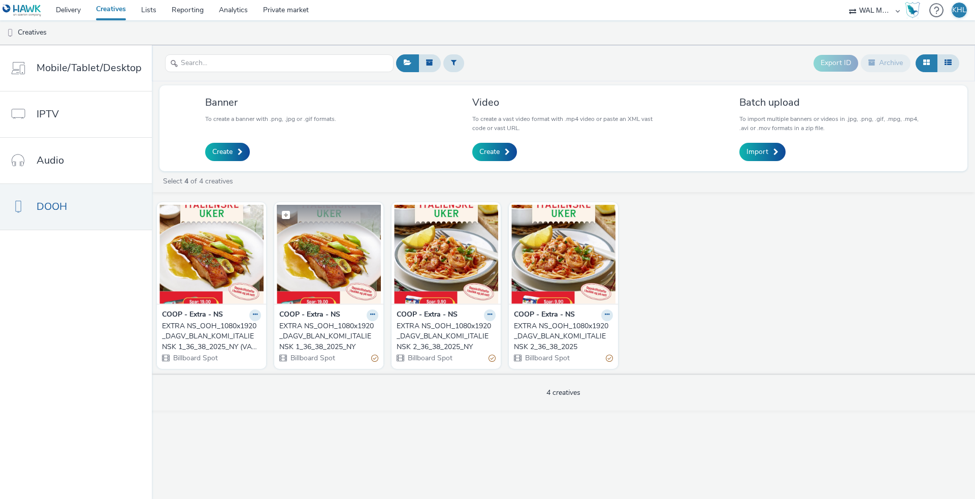
click at [356, 285] on img at bounding box center [329, 254] width 104 height 99
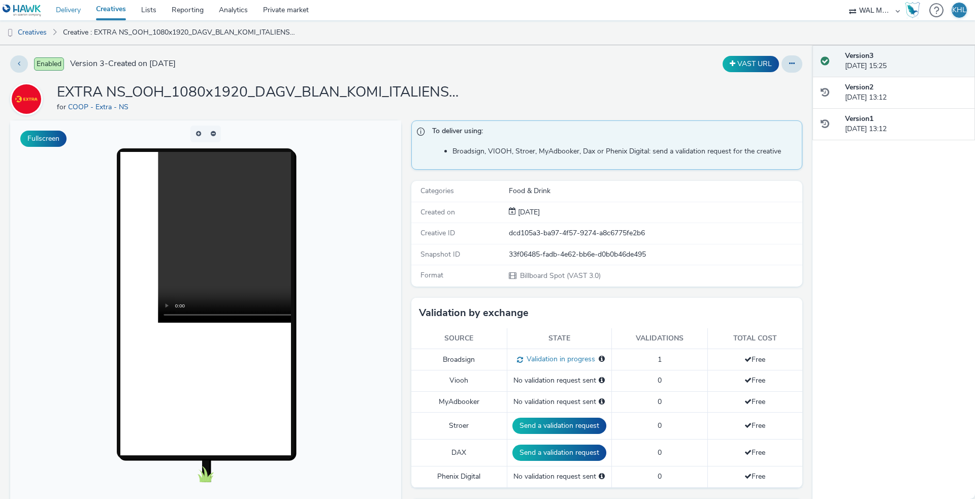
click at [73, 11] on link "Delivery" at bounding box center [68, 10] width 40 height 20
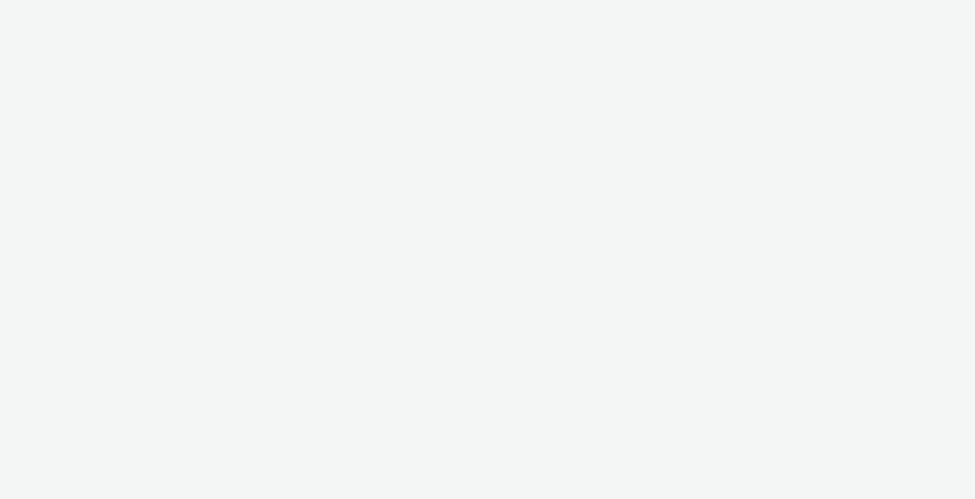
select select "10bae079-8a11-4fca-8b47-9e5fc357b551"
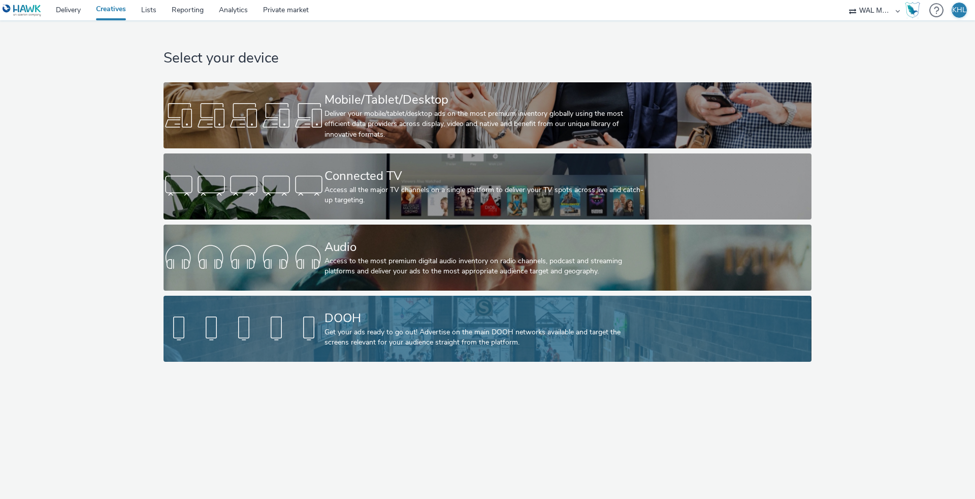
click at [523, 350] on div "DOOH Get your ads ready to go out! Advertise on the main DOOH networks availabl…" at bounding box center [486, 329] width 322 height 66
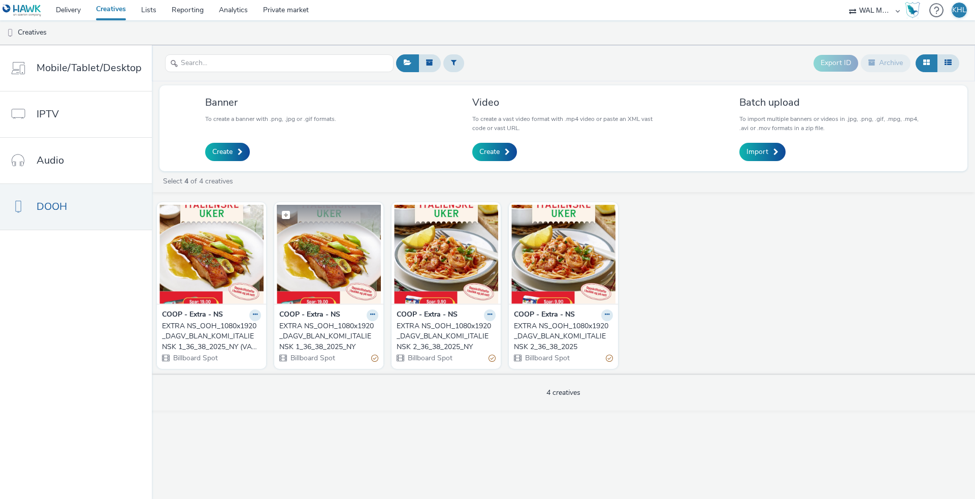
click at [339, 277] on img at bounding box center [329, 254] width 104 height 99
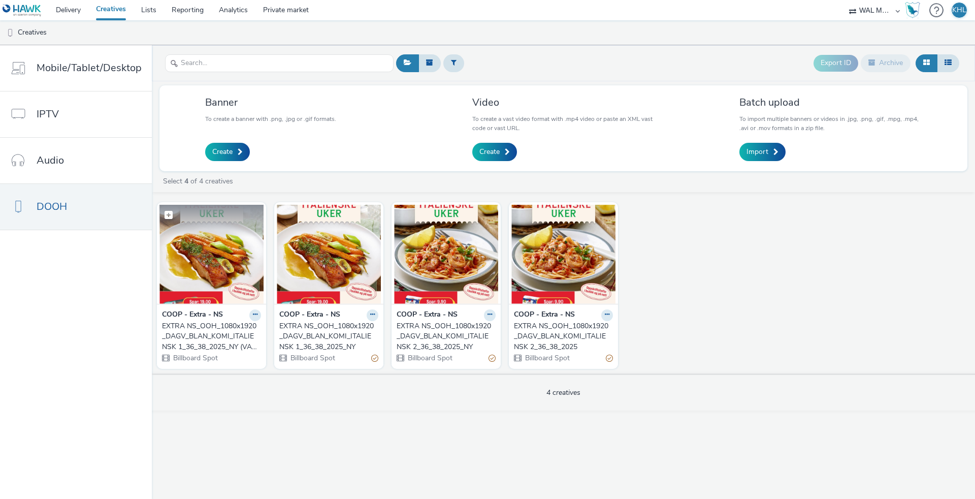
click at [234, 295] on img at bounding box center [212, 254] width 104 height 99
click at [116, 9] on link "Creatives" at bounding box center [110, 10] width 45 height 20
click at [58, 11] on link "Delivery" at bounding box center [68, 10] width 40 height 20
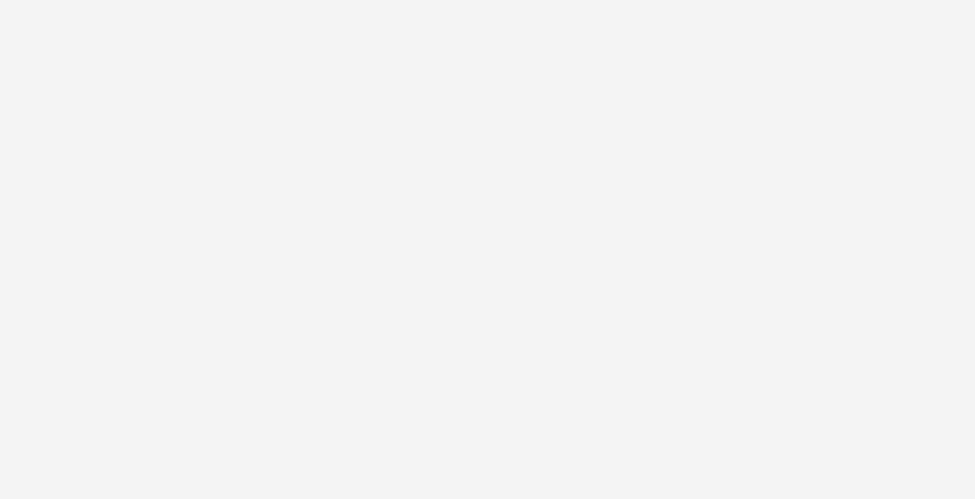
select select "10bae079-8a11-4fca-8b47-9e5fc357b551"
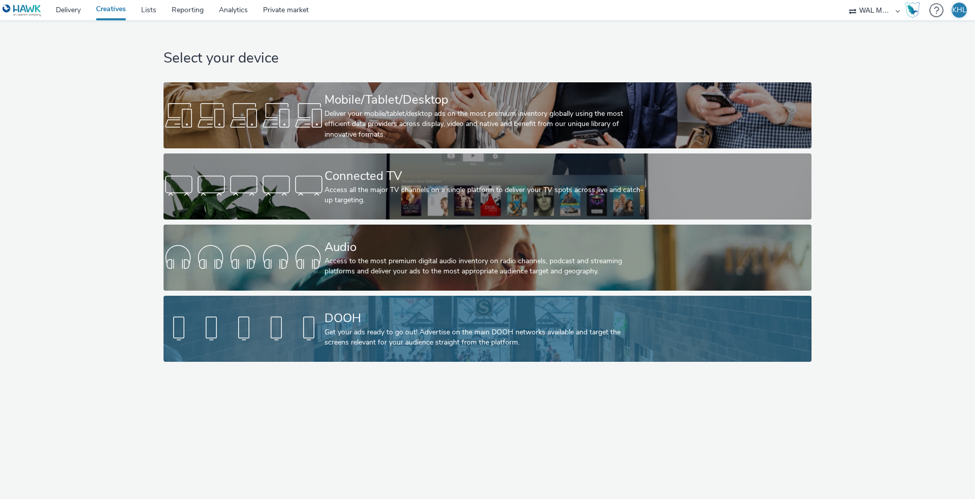
click at [350, 340] on div "Get your ads ready to go out! Advertise on the main DOOH networks available and…" at bounding box center [486, 337] width 322 height 21
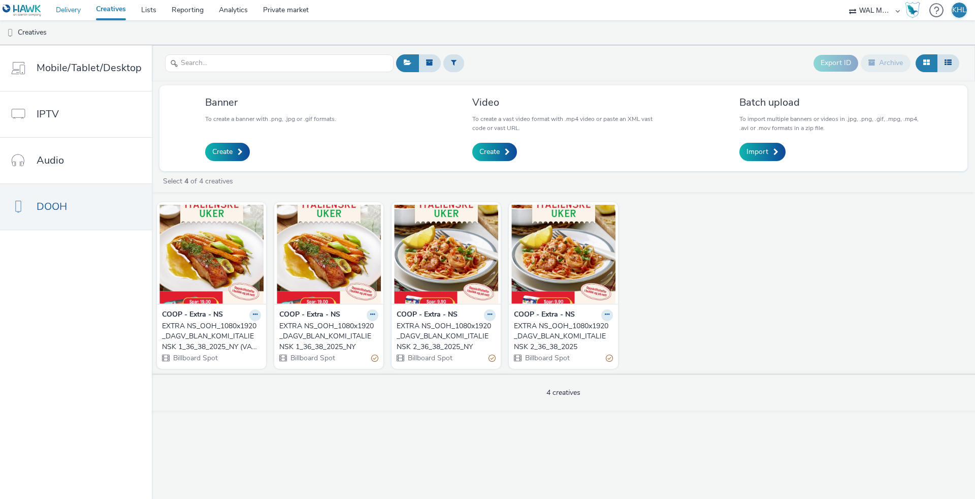
click at [74, 13] on link "Delivery" at bounding box center [68, 10] width 40 height 20
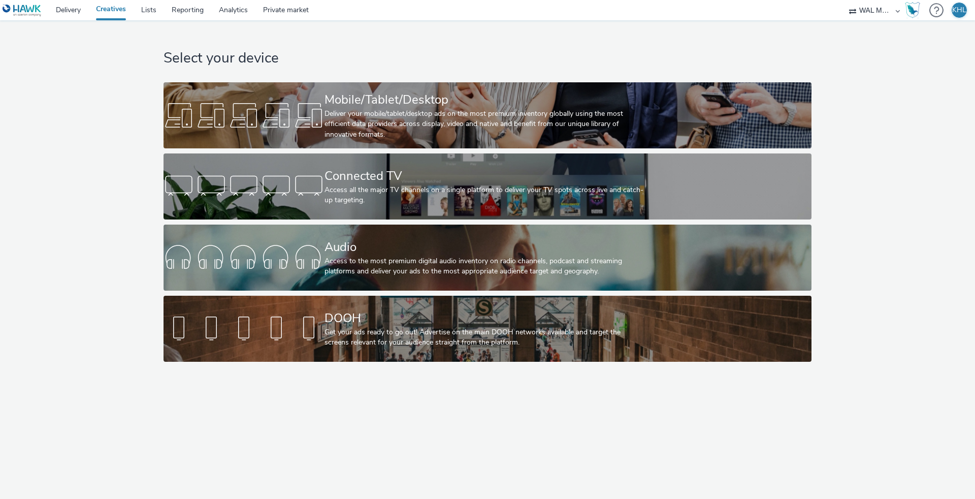
select select "10bae079-8a11-4fca-8b47-9e5fc357b551"
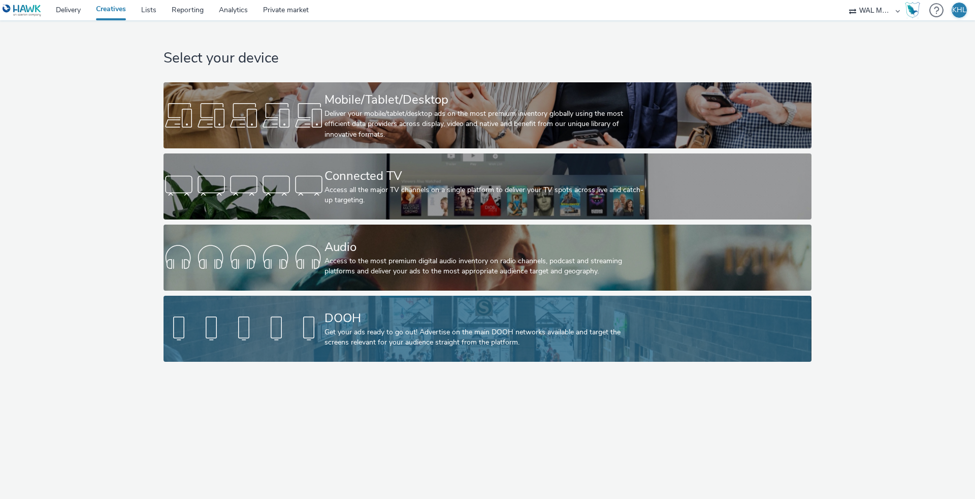
click at [321, 333] on div at bounding box center [244, 328] width 161 height 33
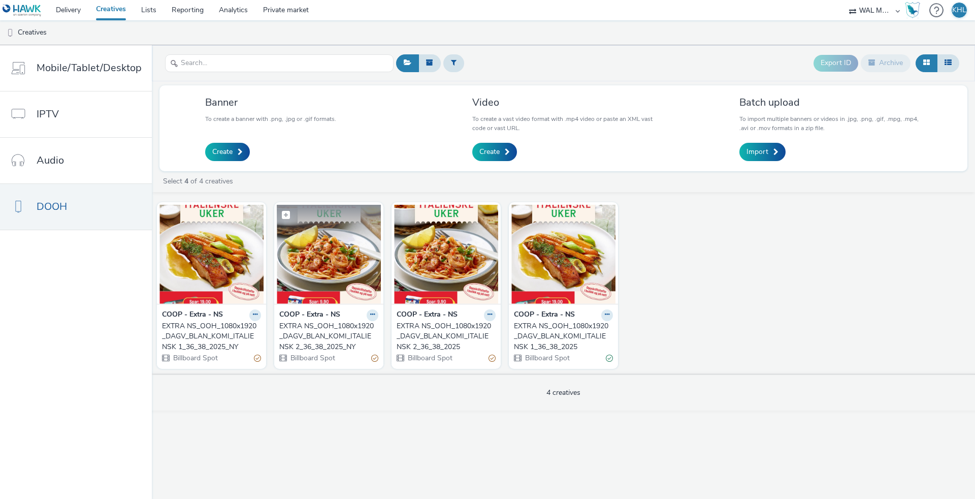
click at [324, 282] on img at bounding box center [329, 254] width 104 height 99
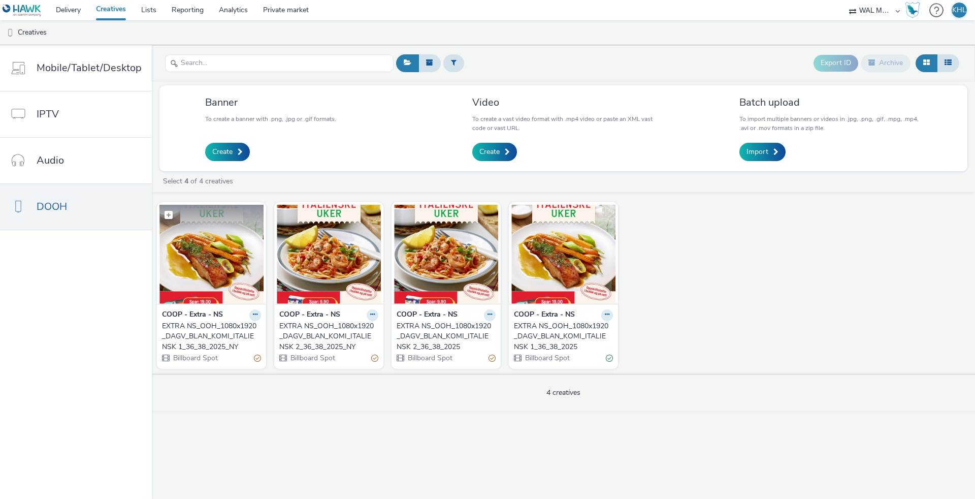
click at [230, 273] on img at bounding box center [212, 254] width 104 height 99
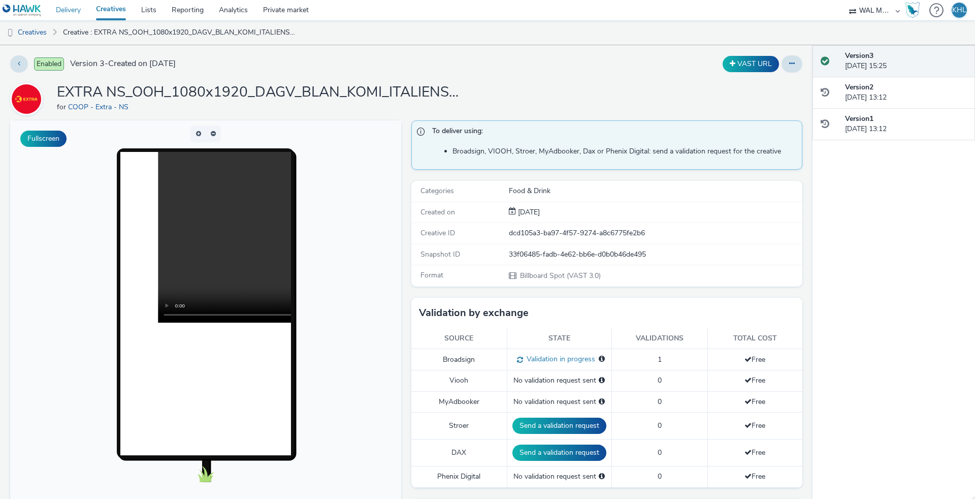
click at [73, 13] on link "Delivery" at bounding box center [68, 10] width 40 height 20
